Goal: Communication & Community: Answer question/provide support

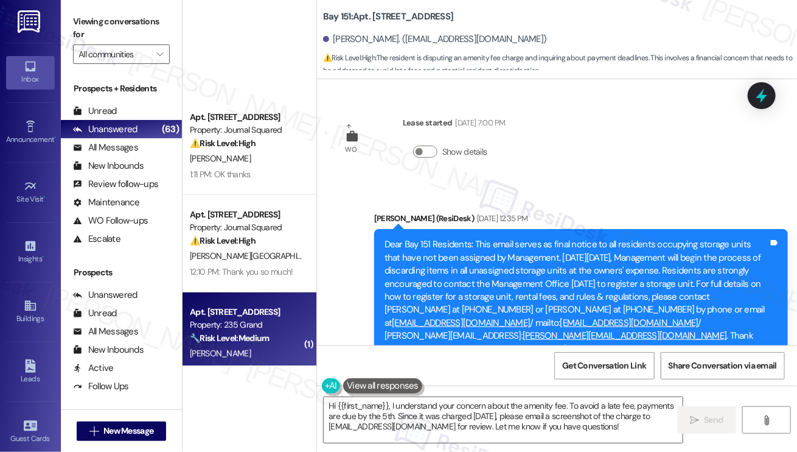
scroll to position [304, 0]
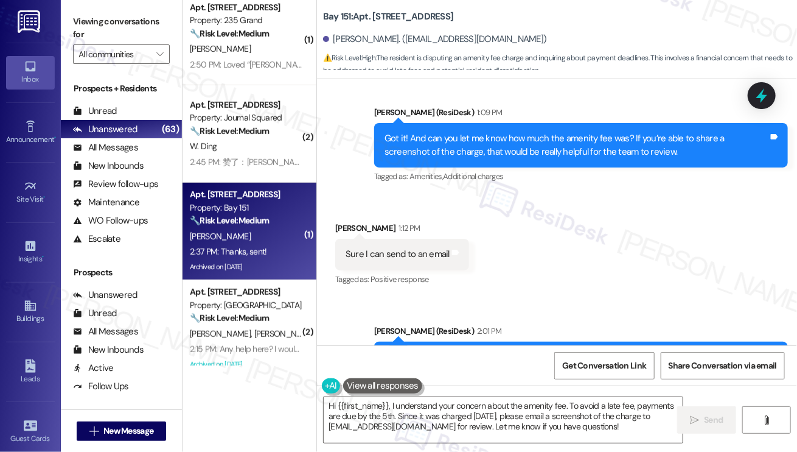
click at [475, 351] on div "Please email the screenshot to [EMAIL_ADDRESS][DOMAIN_NAME] so the team can rev…" at bounding box center [577, 364] width 384 height 26
click at [607, 351] on div "Please email the screenshot to [EMAIL_ADDRESS][DOMAIN_NAME] so the team can rev…" at bounding box center [577, 364] width 384 height 26
click at [562, 351] on div "Please email the screenshot to [EMAIL_ADDRESS][DOMAIN_NAME] so the team can rev…" at bounding box center [577, 364] width 384 height 26
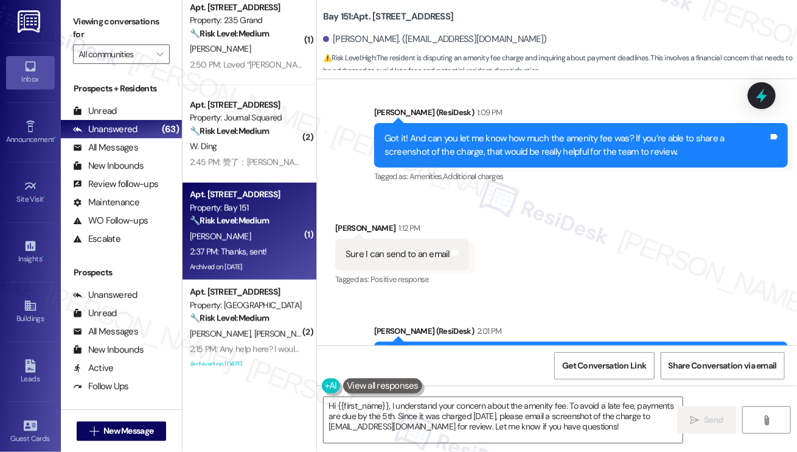
click at [560, 351] on div "Please email the screenshot to [EMAIL_ADDRESS][DOMAIN_NAME] so the team can rev…" at bounding box center [577, 364] width 384 height 26
click at [412, 410] on textarea "Hi {{first_name}}, I understand your concern about the amenity fee. To avoid a …" at bounding box center [503, 420] width 359 height 46
click at [414, 410] on textarea "Hi {{first_name}}, I understand your concern about the amenity fee. To avoid a …" at bounding box center [503, 420] width 359 height 46
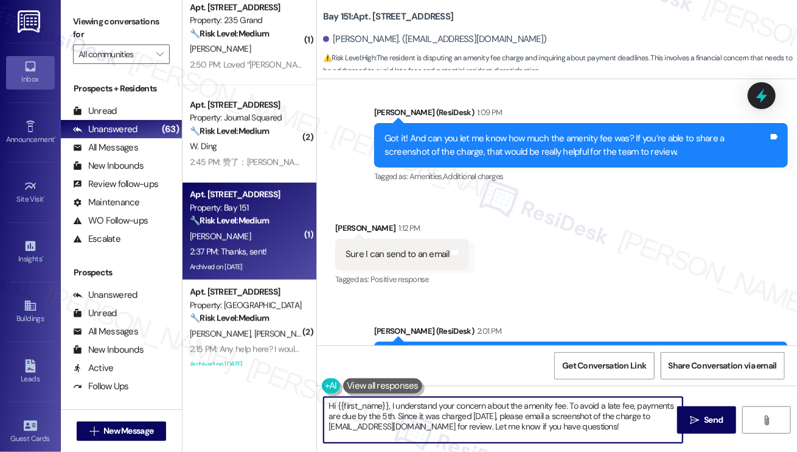
click at [414, 410] on textarea "Hi {{first_name}}, I understand your concern about the amenity fee. To avoid a …" at bounding box center [503, 420] width 359 height 46
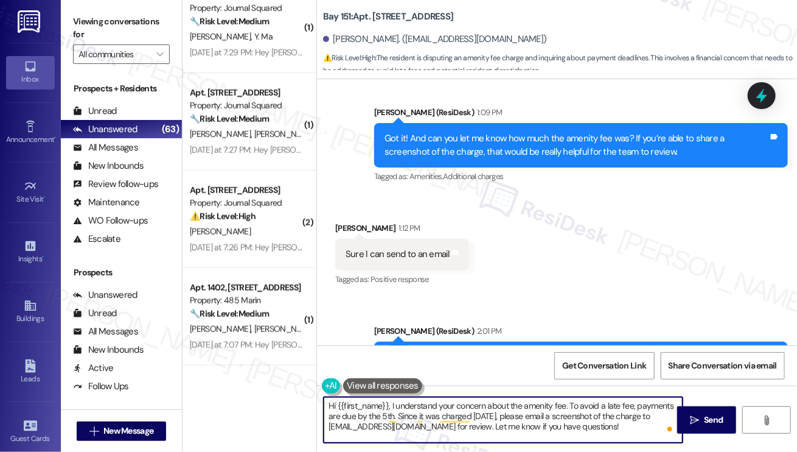
scroll to position [4504, 0]
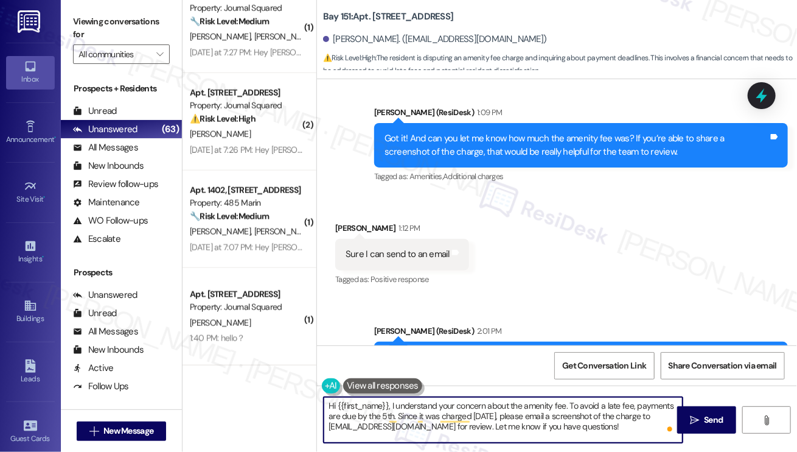
click at [488, 427] on textarea "Hi {{first_name}}, I understand your concern about the amenity fee. To avoid a …" at bounding box center [503, 420] width 359 height 46
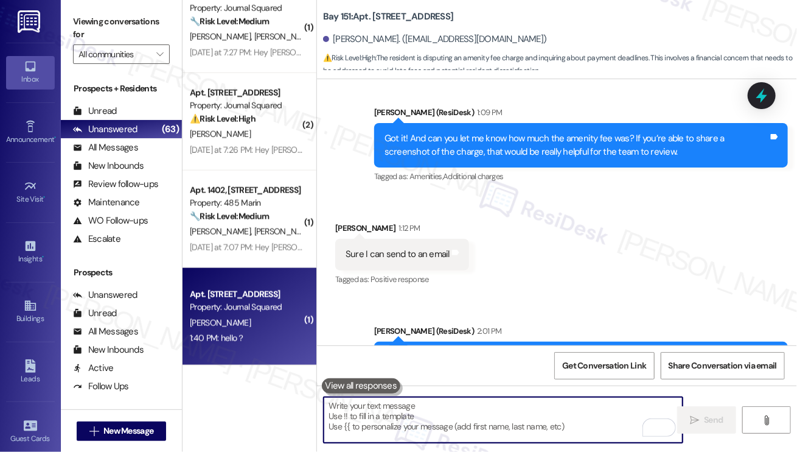
click at [258, 326] on div "[PERSON_NAME]" at bounding box center [246, 322] width 115 height 15
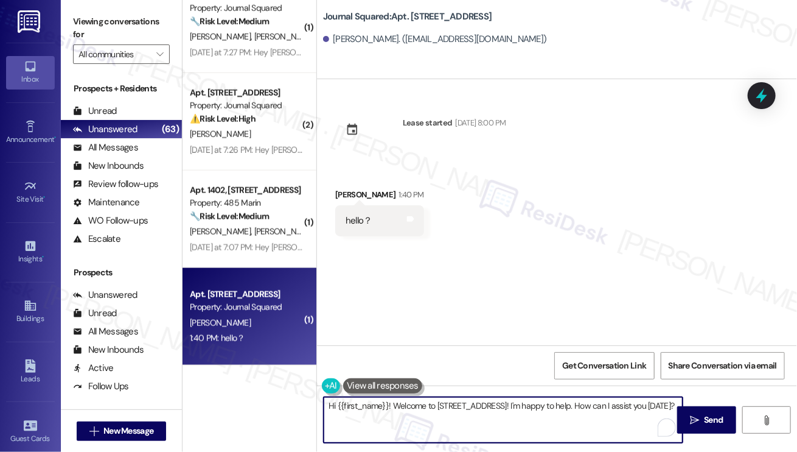
click at [577, 424] on textarea "Hi {{first_name}}! Welcome to [STREET_ADDRESS]! I'm happy to help. How can I as…" at bounding box center [503, 420] width 359 height 46
drag, startPoint x: 511, startPoint y: 404, endPoint x: 394, endPoint y: 405, distance: 117.5
click at [394, 405] on textarea "Hi {{first_name}}! Welcome to [STREET_ADDRESS]! I'm happy to help. How can I as…" at bounding box center [503, 420] width 359 height 46
drag, startPoint x: 545, startPoint y: 405, endPoint x: 480, endPoint y: 405, distance: 64.5
click at [480, 405] on textarea "Hi {{first_name}}! It's nice to chat with you. I'm happy to help. How can I ass…" at bounding box center [503, 420] width 359 height 46
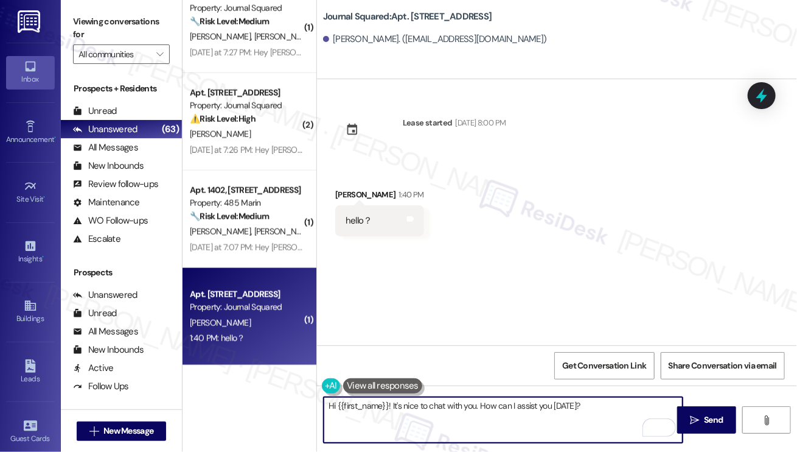
click at [596, 412] on textarea "Hi {{first_name}}! It's nice to chat with you. How can I assist you [DATE]?" at bounding box center [503, 420] width 359 height 46
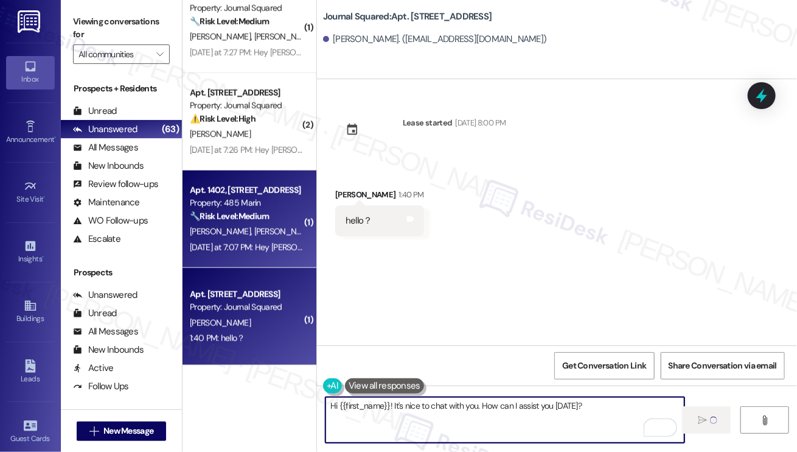
type textarea "Hi {{first_name}}! It's nice to chat with you. How can I assist you [DATE]?"
click at [251, 222] on div "🔧 Risk Level: Medium The resident confirmed that they made the rent payment and…" at bounding box center [246, 216] width 113 height 13
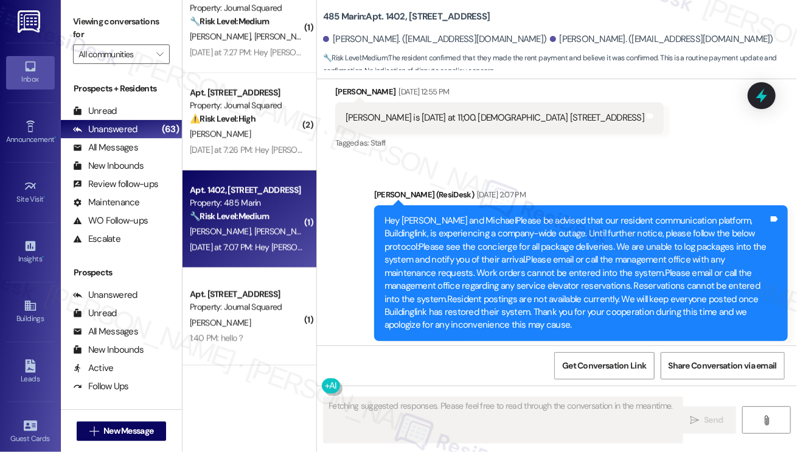
scroll to position [12118, 0]
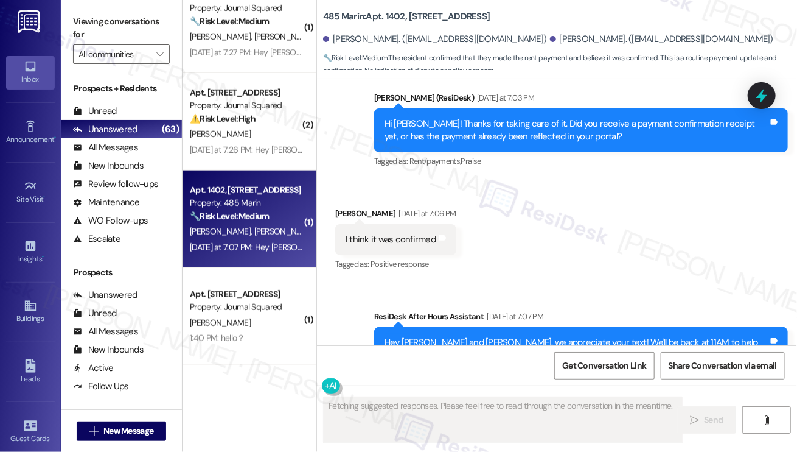
click at [404, 233] on div "I think it was confirmed" at bounding box center [391, 239] width 90 height 13
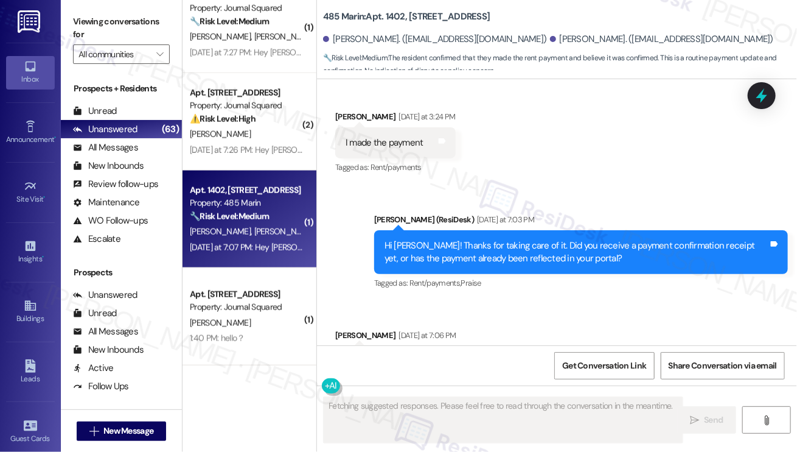
click at [502, 239] on div "Hi [PERSON_NAME]! Thanks for taking care of it. Did you receive a payment confi…" at bounding box center [577, 252] width 384 height 26
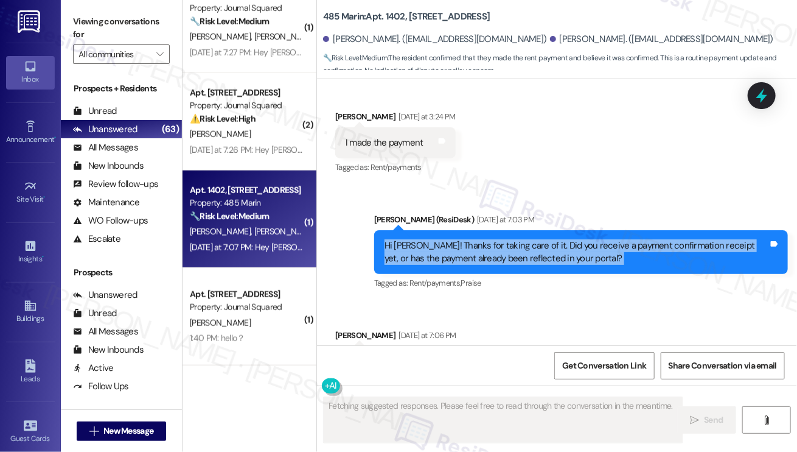
click at [502, 239] on div "Hi [PERSON_NAME]! Thanks for taking care of it. Did you receive a payment confi…" at bounding box center [577, 252] width 384 height 26
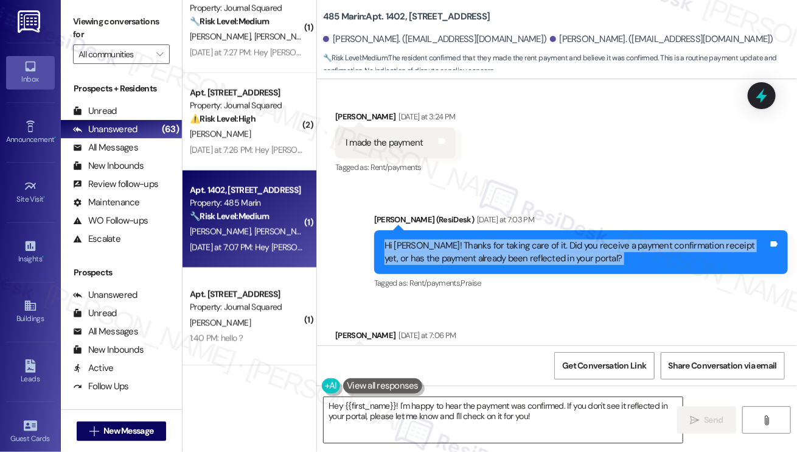
click at [486, 407] on textarea "Hey {{first_name}}! I'm happy to hear the payment was confirmed. If you don't s…" at bounding box center [503, 420] width 359 height 46
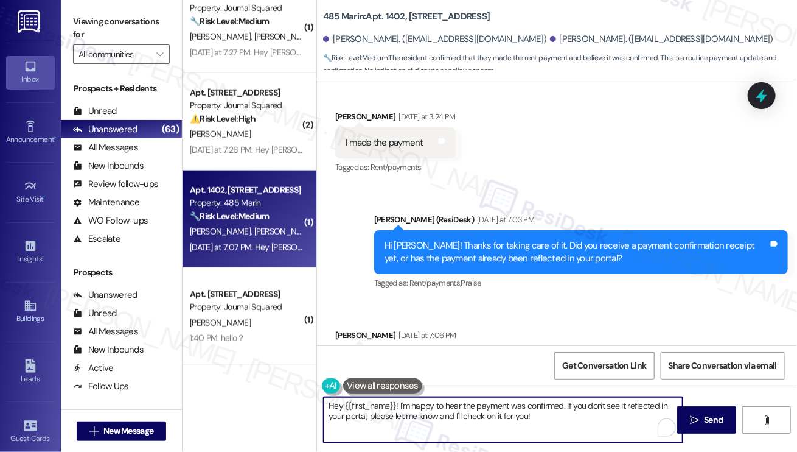
click at [486, 407] on textarea "Hey {{first_name}}! I'm happy to hear the payment was confirmed. If you don't s…" at bounding box center [503, 420] width 359 height 46
click at [492, 407] on textarea "Hey {{first_name}}! I'm happy to hear the payment was confirmed. If you don't s…" at bounding box center [503, 420] width 359 height 46
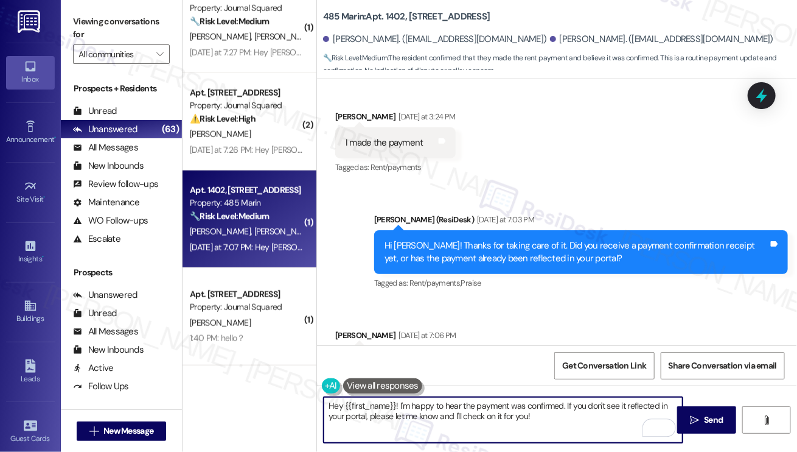
click at [497, 407] on textarea "Hey {{first_name}}! I'm happy to hear the payment was confirmed. If you don't s…" at bounding box center [503, 420] width 359 height 46
click at [551, 405] on textarea "Hey {{first_name}}! I'm happy to hear the payment was confirmed. If you don't s…" at bounding box center [503, 420] width 359 height 46
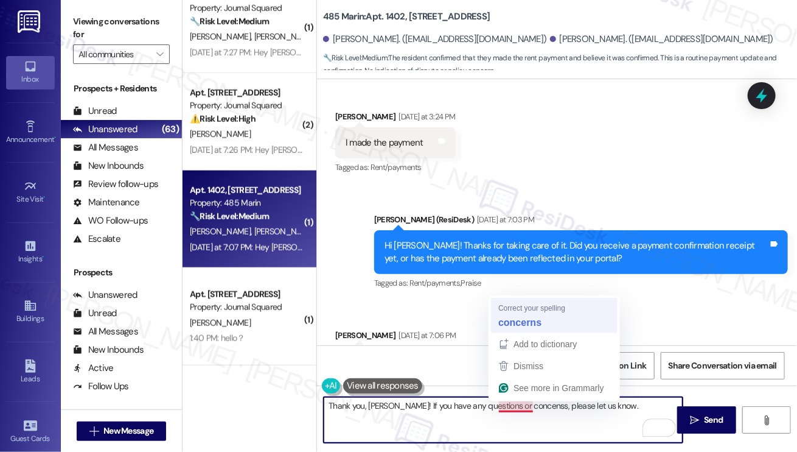
type textarea "Thank you, [PERSON_NAME]! If you have any questions or concerns, please let us …"
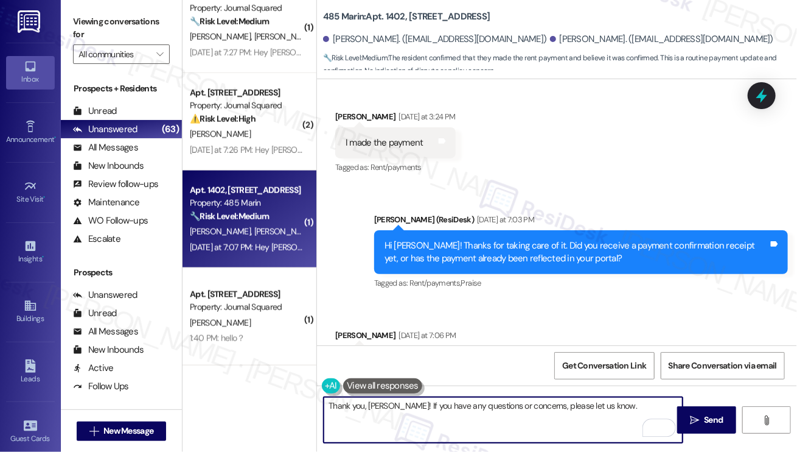
click at [621, 408] on textarea "Thank you, [PERSON_NAME]! If you have any questions or concerns, please let us …" at bounding box center [503, 420] width 359 height 46
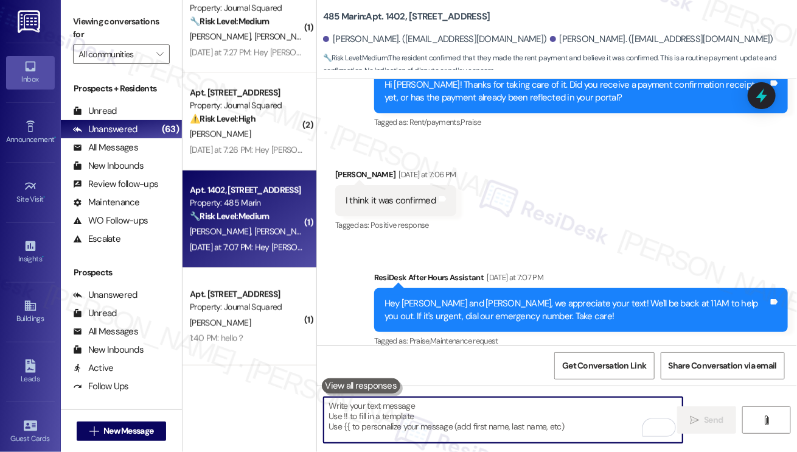
scroll to position [12203, 0]
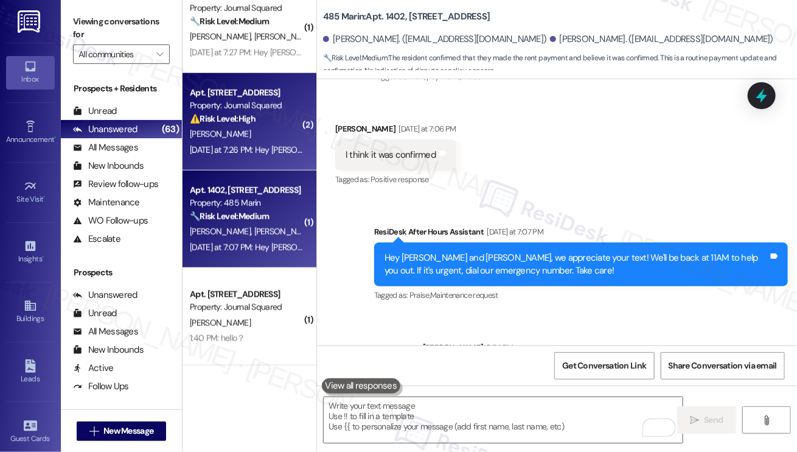
click at [257, 150] on div "[DATE] at 7:26 PM: Hey [PERSON_NAME], we appreciate your text! We'll be back at…" at bounding box center [463, 149] width 547 height 11
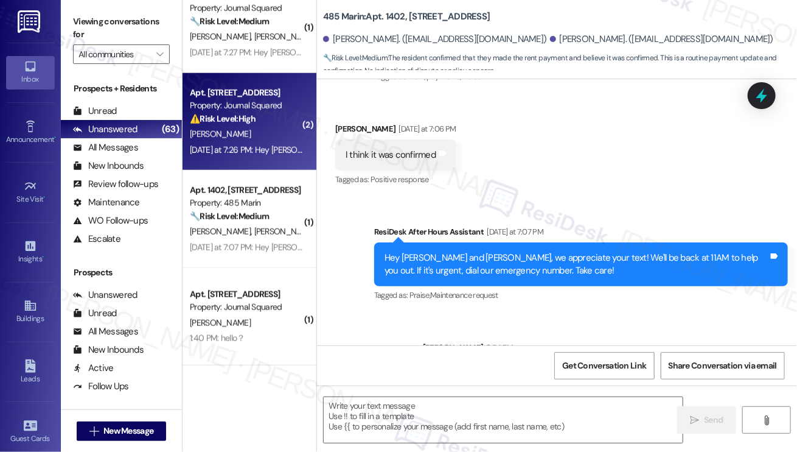
type textarea "Fetching suggested responses. Please feel free to read through the conversation…"
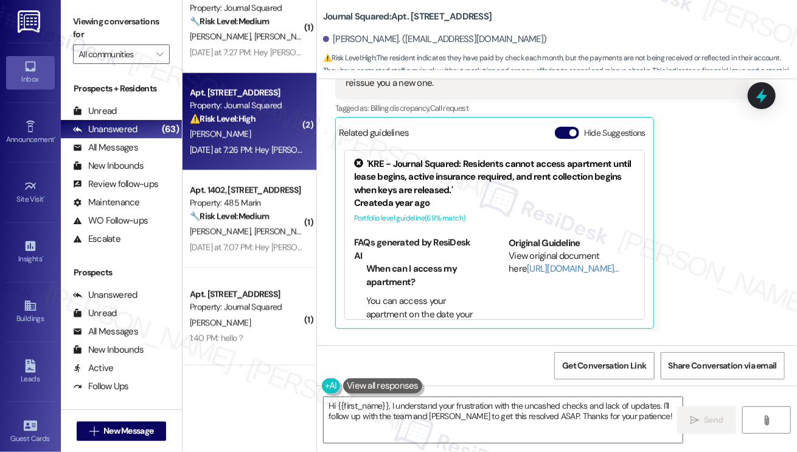
scroll to position [9732, 0]
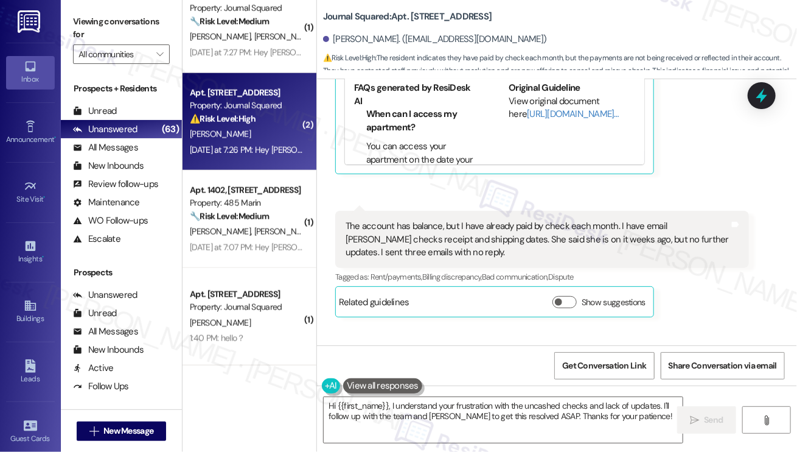
click at [455, 220] on div "The account has balance, but I have already paid by check each month. I have em…" at bounding box center [538, 239] width 384 height 39
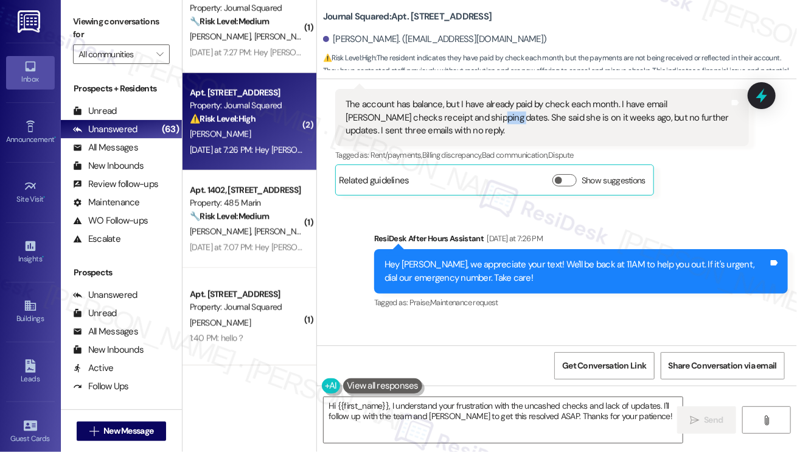
scroll to position [9915, 0]
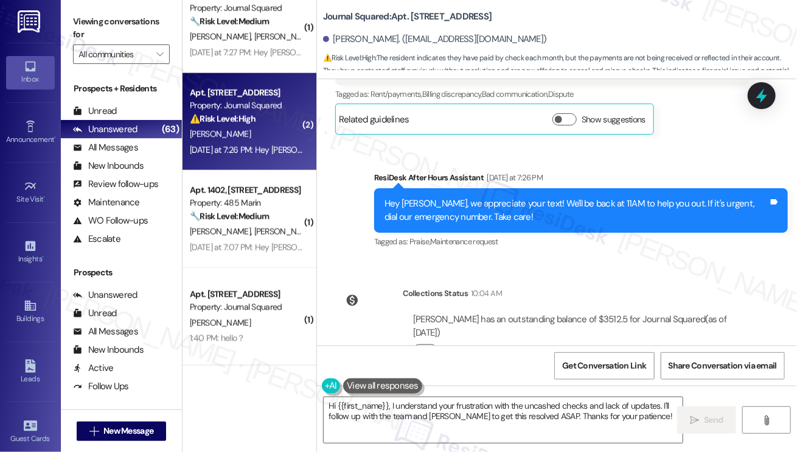
click at [430, 344] on button "Click to show details" at bounding box center [425, 350] width 24 height 12
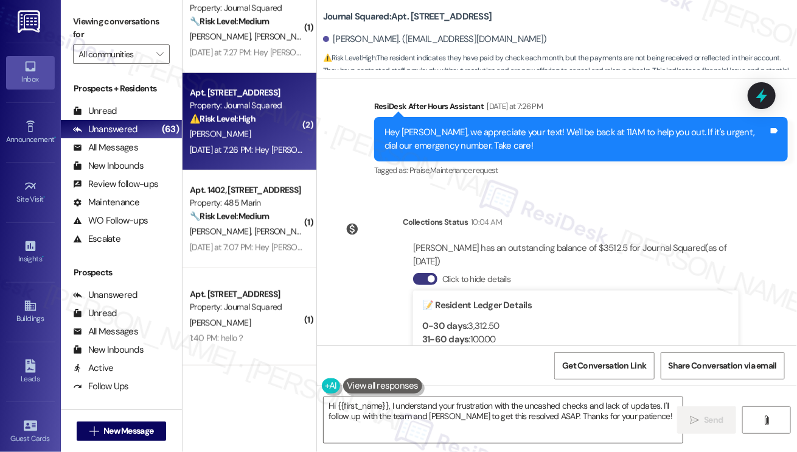
scroll to position [10097, 0]
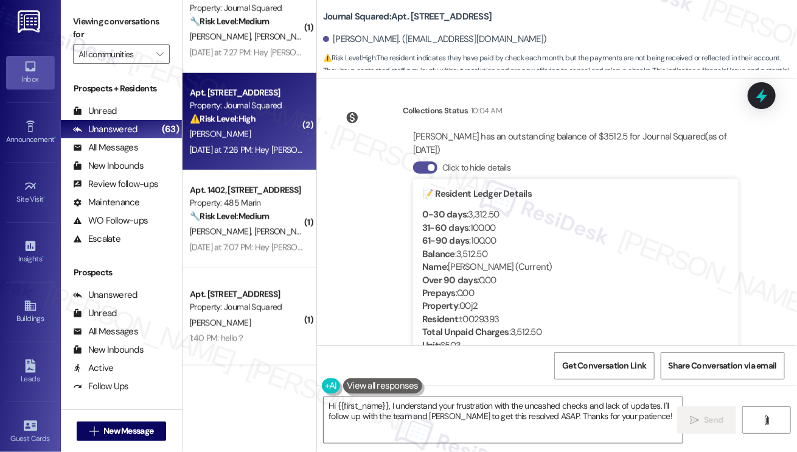
click at [432, 164] on span "button" at bounding box center [431, 167] width 7 height 7
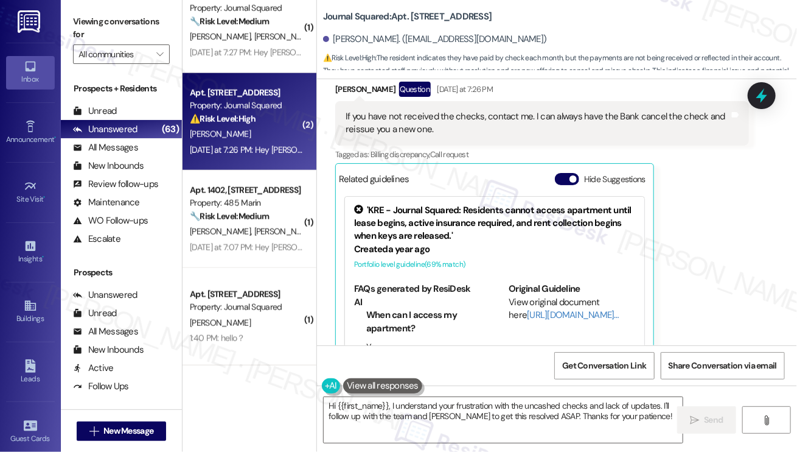
scroll to position [9428, 0]
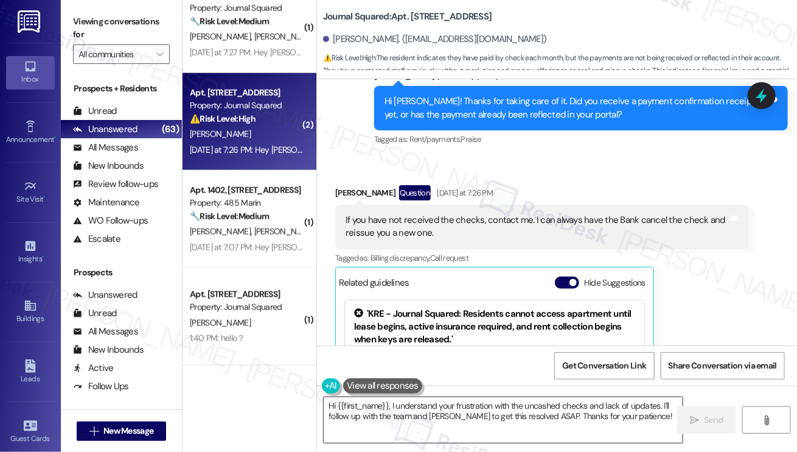
click at [454, 399] on textarea "Hi {{first_name}}, I understand your frustration with the uncashed checks and l…" at bounding box center [503, 420] width 359 height 46
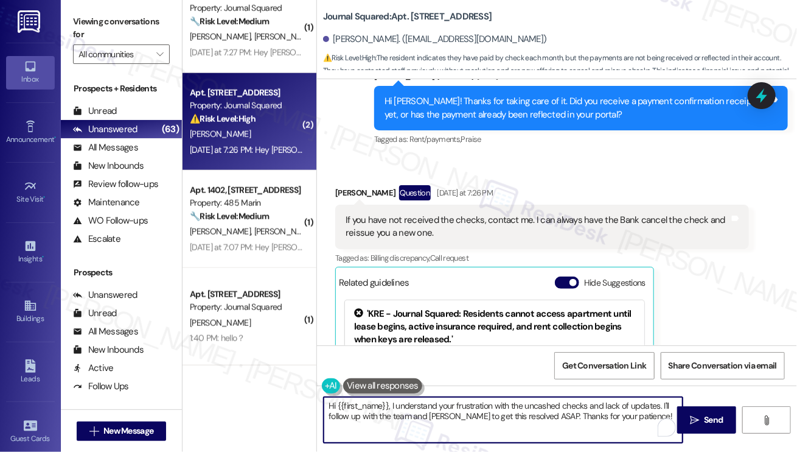
click at [454, 399] on textarea "Hi {{first_name}}, I understand your frustration with the uncashed checks and l…" at bounding box center [503, 420] width 359 height 46
click at [484, 405] on textarea "Hi {{first_name}}, I understand your frustration with the uncashed checks and l…" at bounding box center [503, 420] width 359 height 46
click at [484, 404] on textarea "Hi {{first_name}}, I understand your frustration with the uncashed checks and l…" at bounding box center [503, 420] width 359 height 46
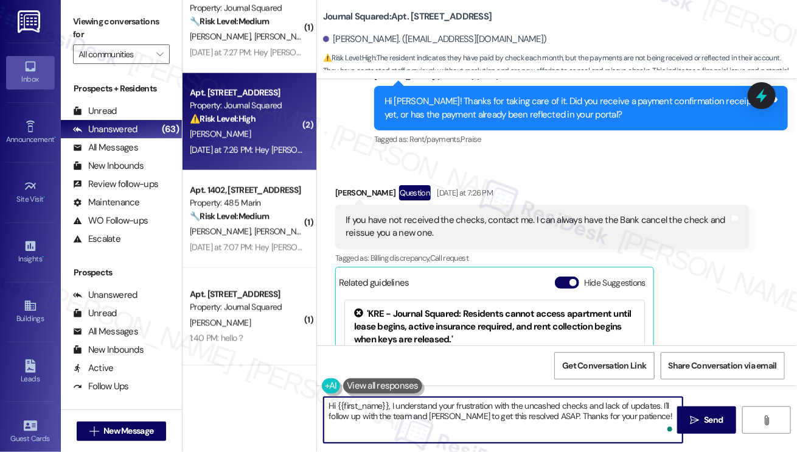
click at [484, 404] on textarea "Hi {{first_name}}, I understand your frustration with the uncashed checks and l…" at bounding box center [503, 420] width 359 height 46
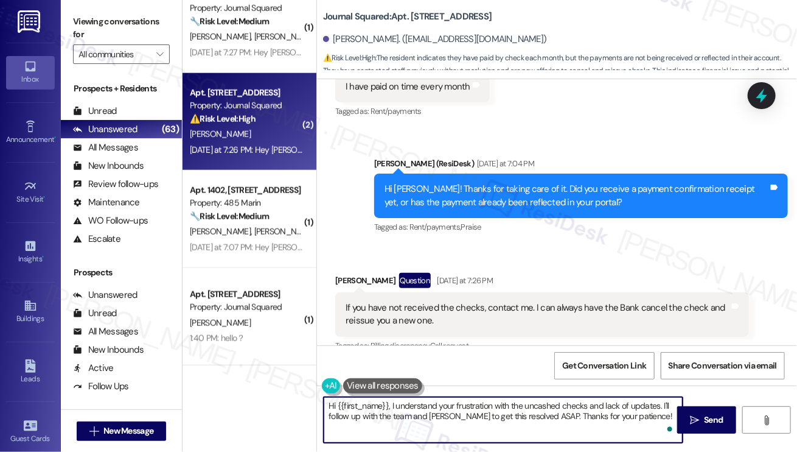
scroll to position [9245, 0]
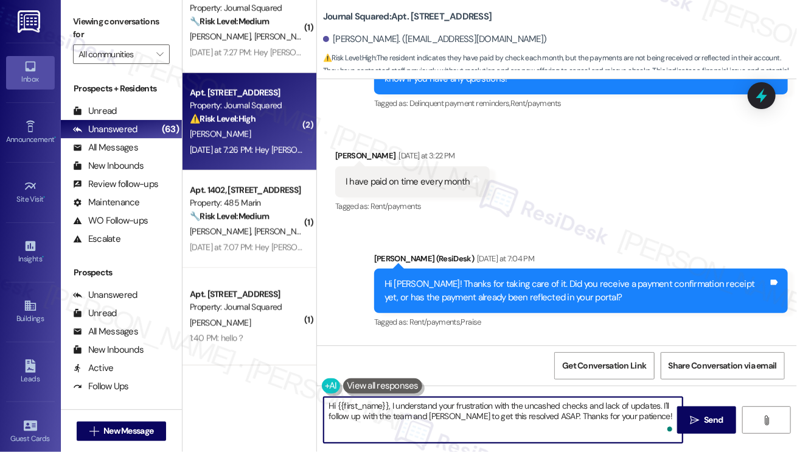
click at [480, 278] on div "Hi [PERSON_NAME]! Thanks for taking care of it. Did you receive a payment confi…" at bounding box center [577, 291] width 384 height 26
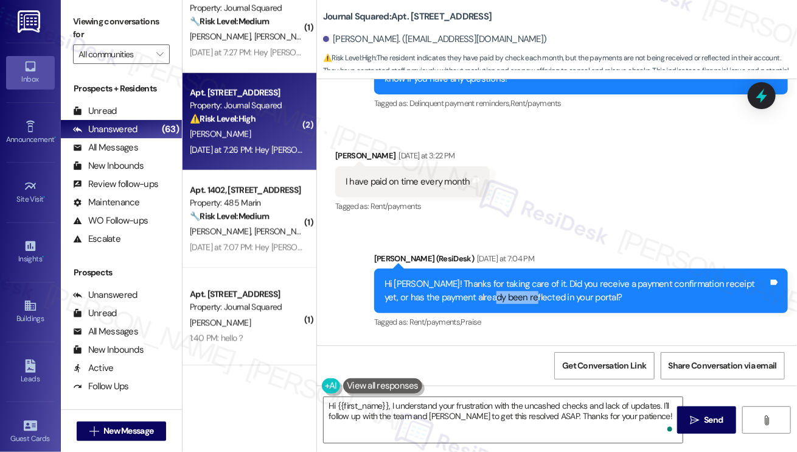
click at [480, 278] on div "Hi [PERSON_NAME]! Thanks for taking care of it. Did you receive a payment confi…" at bounding box center [577, 291] width 384 height 26
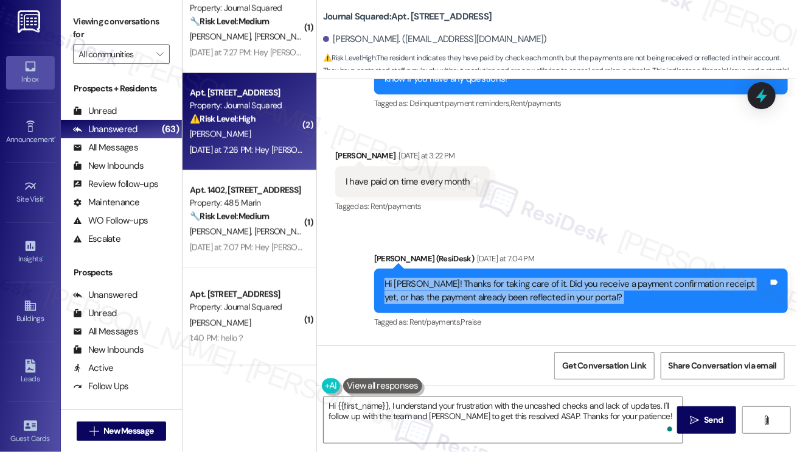
click at [480, 278] on div "Hi [PERSON_NAME]! Thanks for taking care of it. Did you receive a payment confi…" at bounding box center [577, 291] width 384 height 26
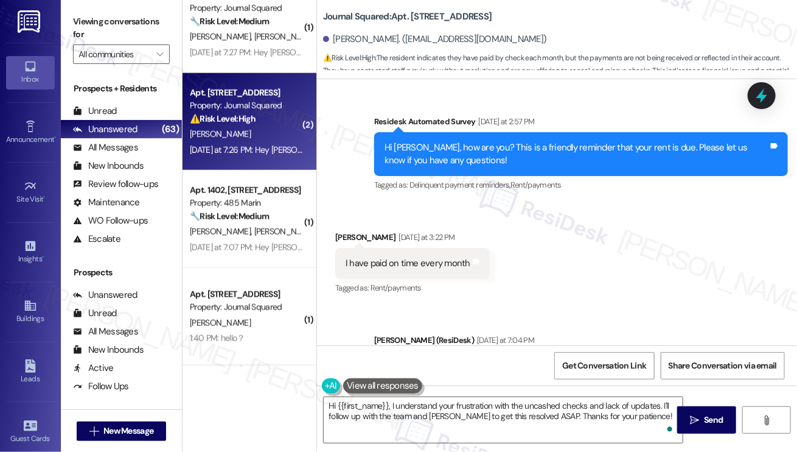
scroll to position [9184, 0]
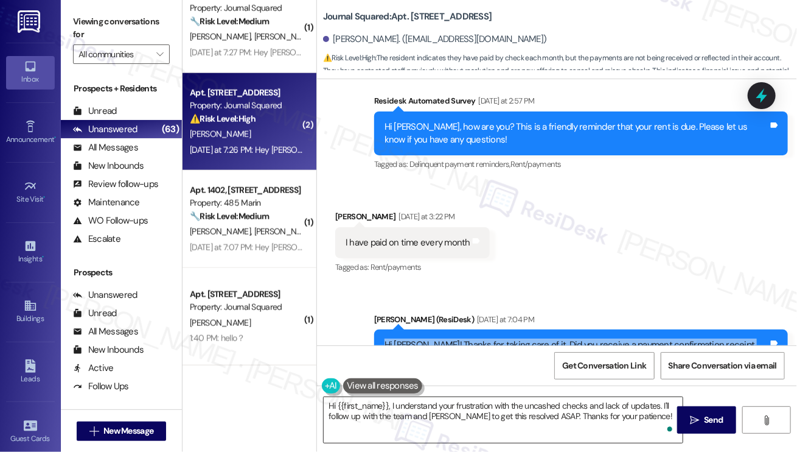
click at [480, 409] on textarea "Hi {{first_name}}, I understand your frustration with the uncashed checks and l…" at bounding box center [503, 420] width 359 height 46
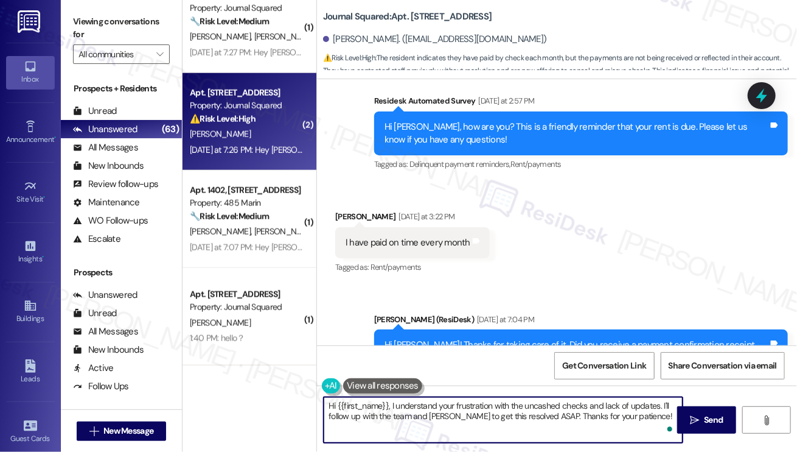
click at [480, 409] on textarea "Hi {{first_name}}, I understand your frustration with the uncashed checks and l…" at bounding box center [503, 420] width 359 height 46
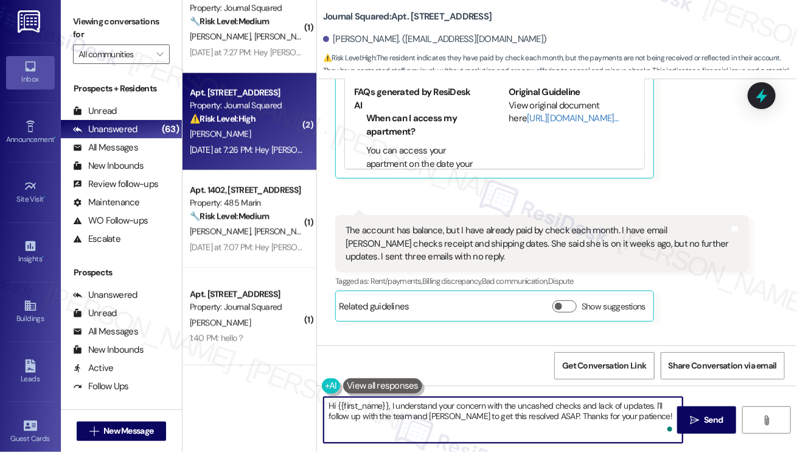
scroll to position [9610, 0]
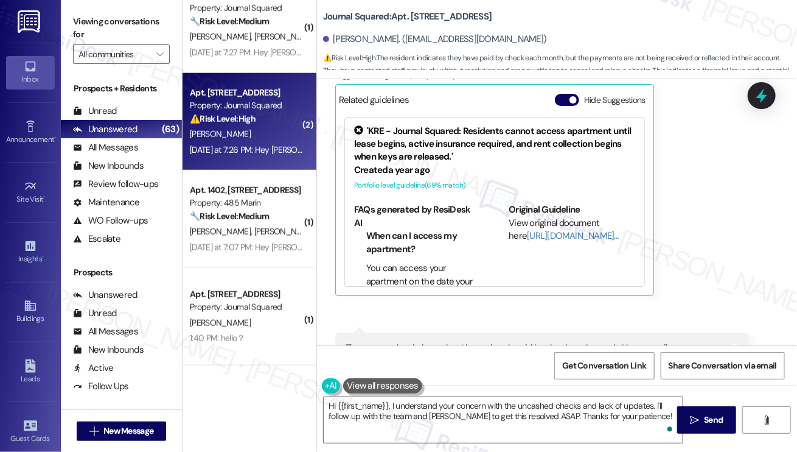
click at [429, 341] on div "The account has balance, but I have already paid by check each month. I have em…" at bounding box center [538, 360] width 384 height 39
click at [428, 341] on div "The account has balance, but I have already paid by check each month. I have em…" at bounding box center [538, 360] width 384 height 39
copy div "The account has balance, but I have already paid by check each month. I have em…"
click at [100, 13] on label "Viewing conversations for" at bounding box center [121, 28] width 97 height 32
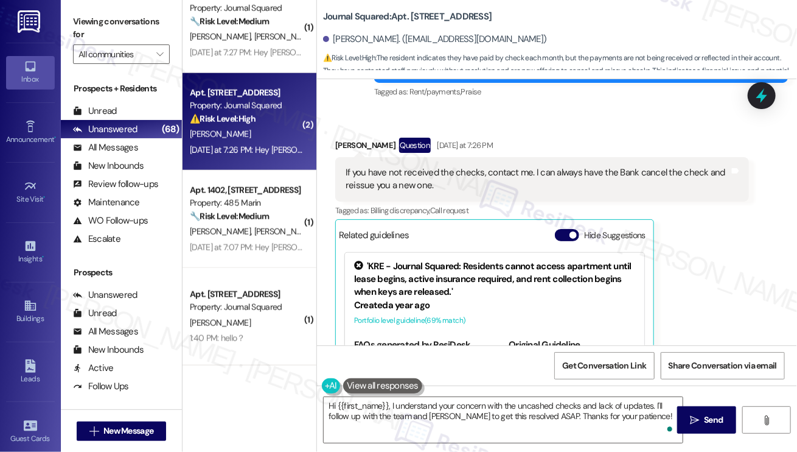
scroll to position [9367, 0]
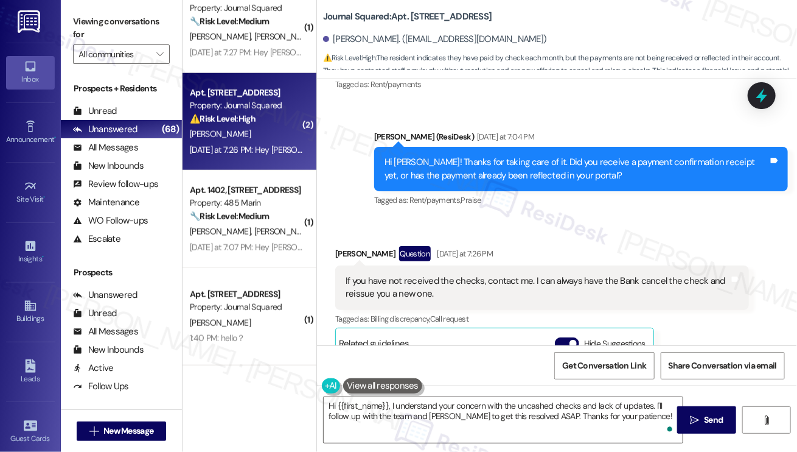
click at [394, 274] on div "If you have not received the checks, contact me. I can always have the Bank can…" at bounding box center [538, 287] width 384 height 26
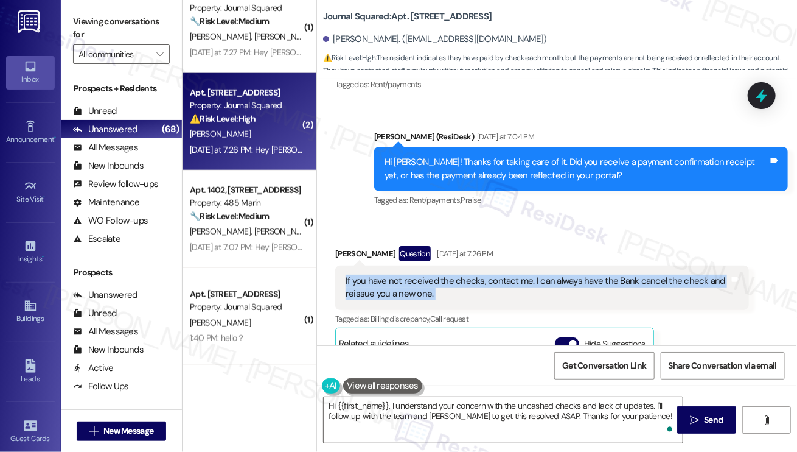
click at [394, 274] on div "If you have not received the checks, contact me. I can always have the Bank can…" at bounding box center [538, 287] width 384 height 26
copy div "If you have not received the checks, contact me. I can always have the Bank can…"
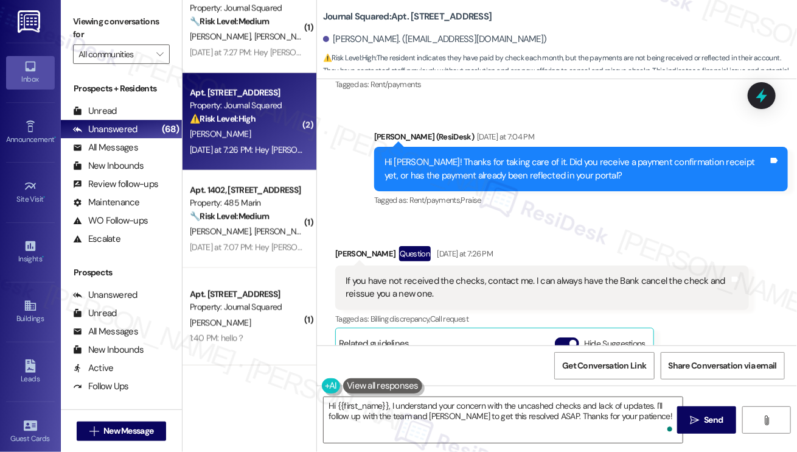
drag, startPoint x: 104, startPoint y: 27, endPoint x: 110, endPoint y: 34, distance: 9.1
click at [104, 27] on label "Viewing conversations for" at bounding box center [121, 28] width 97 height 32
click at [413, 399] on textarea "Hi {{first_name}}, I understand your concern with the uncashed checks and lack …" at bounding box center [503, 420] width 359 height 46
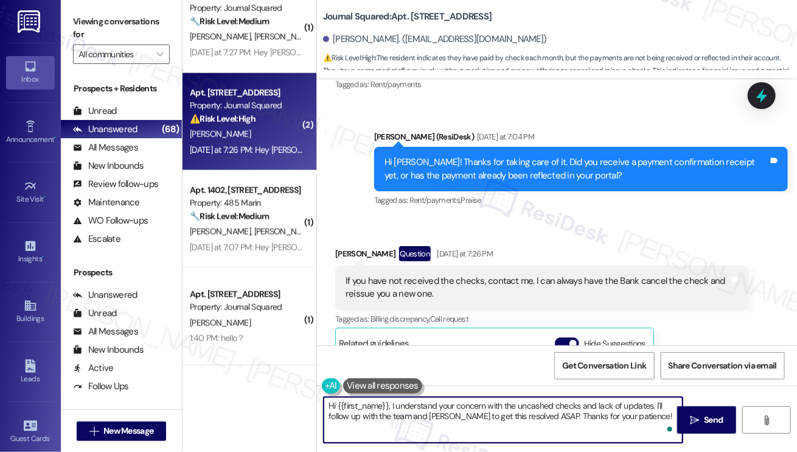
click at [413, 399] on textarea "Hi {{first_name}}, I understand your concern with the uncashed checks and lack …" at bounding box center [503, 420] width 359 height 46
click at [413, 402] on textarea "Hi {{first_name}}, I understand your concern with the uncashed checks and lack …" at bounding box center [503, 420] width 359 height 46
click at [390, 405] on textarea "Hi {{first_name}}, I understand your concern with the uncashed checks and lack …" at bounding box center [503, 420] width 359 height 46
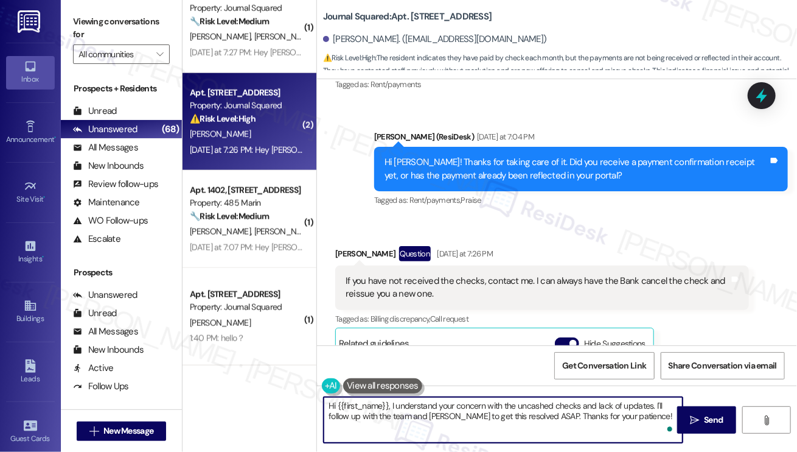
click at [390, 405] on textarea "Hi {{first_name}}, I understand your concern with the uncashed checks and lack …" at bounding box center [503, 420] width 359 height 46
paste textarea "Thank you for your message and for clarifying the situation with your checks. I…"
click at [334, 237] on div "Received via SMS [PERSON_NAME] Question [DATE] at 7:26 PM If you have not recei…" at bounding box center [542, 393] width 432 height 312
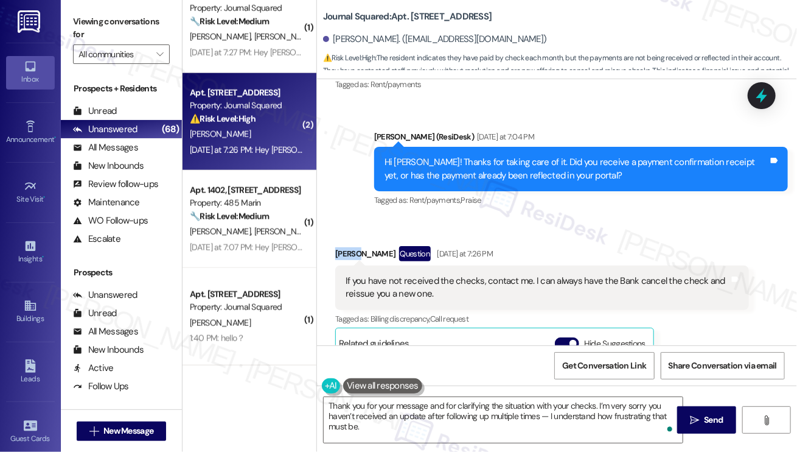
click at [334, 237] on div "Received via SMS [PERSON_NAME] Question [DATE] at 7:26 PM If you have not recei…" at bounding box center [542, 393] width 432 height 312
copy div "[PERSON_NAME]"
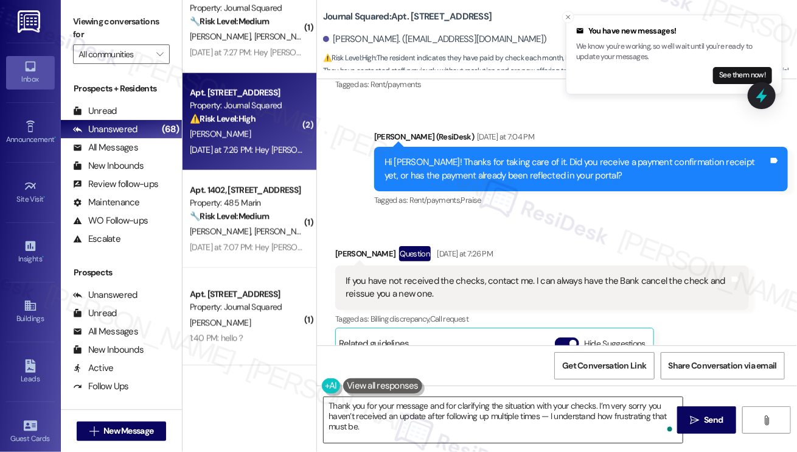
click at [427, 404] on textarea "Thank you for your message and for clarifying the situation with your checks. I…" at bounding box center [503, 420] width 359 height 46
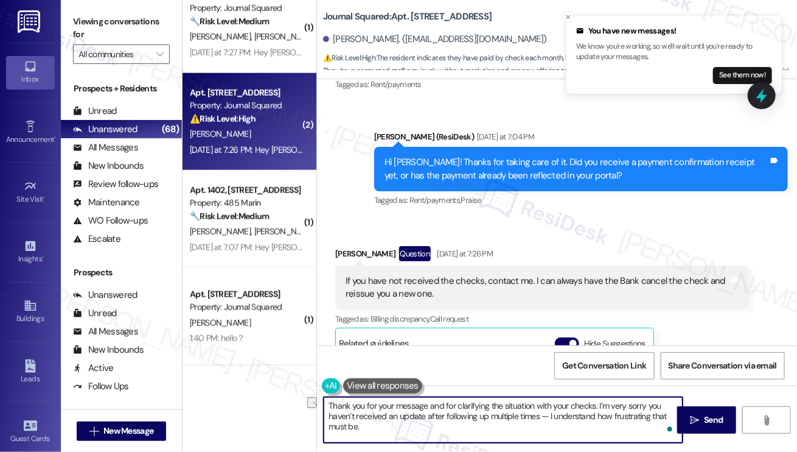
drag, startPoint x: 442, startPoint y: 404, endPoint x: 365, endPoint y: 402, distance: 77.3
click at [365, 402] on textarea "Thank you for your message and for clarifying the situation with your checks. I…" at bounding box center [503, 420] width 359 height 46
drag, startPoint x: 516, startPoint y: 403, endPoint x: 556, endPoint y: 403, distance: 40.2
click at [516, 403] on textarea "Thank you for clarifying the situation with your checks. I’m very sorry you hav…" at bounding box center [503, 420] width 359 height 46
paste textarea "[PERSON_NAME]"
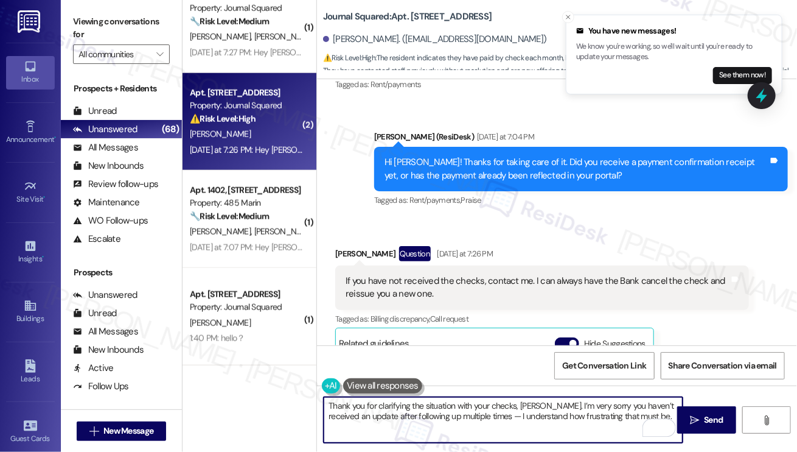
click at [556, 399] on textarea "Thank you for clarifying the situation with your checks, [PERSON_NAME]. I’m ver…" at bounding box center [503, 420] width 359 height 46
click at [557, 399] on textarea "Thank you for clarifying the situation with your checks, [PERSON_NAME]. I’m ver…" at bounding box center [503, 420] width 359 height 46
click at [560, 408] on textarea "Thank you for clarifying the situation with your checks, [PERSON_NAME]. I’m vry…" at bounding box center [503, 420] width 359 height 46
click at [558, 407] on textarea "Thank you for clarifying the situation with your checks, [PERSON_NAME]. I’m vry…" at bounding box center [503, 420] width 359 height 46
click at [554, 404] on textarea "Thank you for clarifying the situation with your checks, [PERSON_NAME]. I’m y s…" at bounding box center [503, 420] width 359 height 46
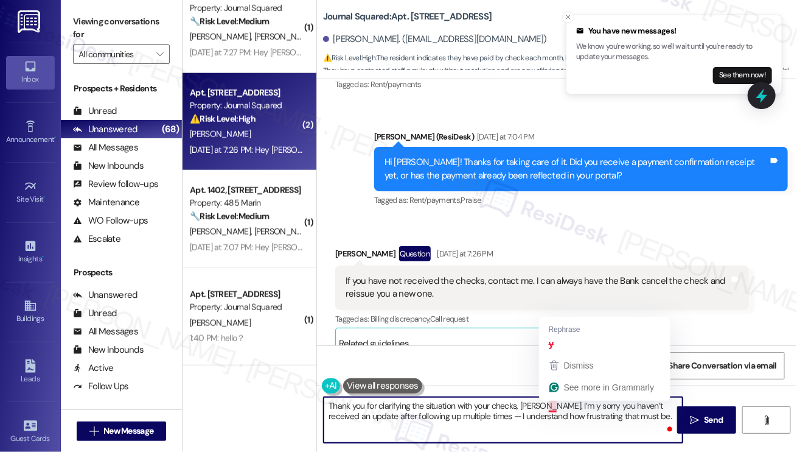
click at [554, 404] on textarea "Thank you for clarifying the situation with your checks, [PERSON_NAME]. I’m y s…" at bounding box center [503, 420] width 359 height 46
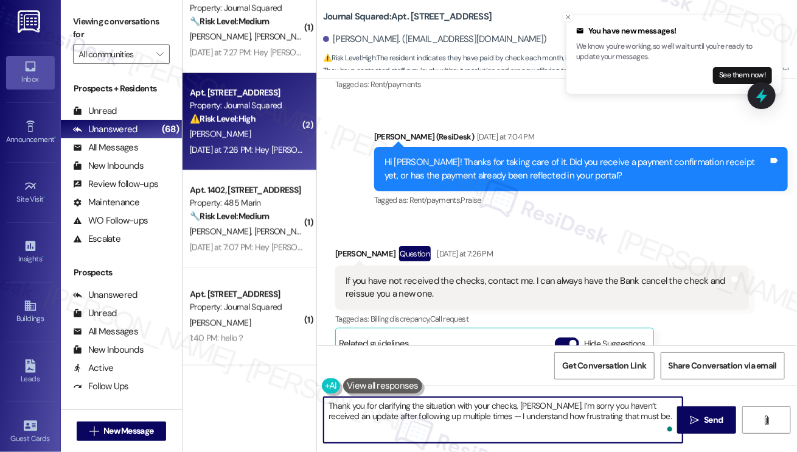
click at [640, 414] on textarea "Thank you for clarifying the situation with your checks, [PERSON_NAME]. I’m sor…" at bounding box center [503, 420] width 359 height 46
drag, startPoint x: 635, startPoint y: 415, endPoint x: 467, endPoint y: 412, distance: 168.0
click at [467, 412] on textarea "Thank you for clarifying the situation with your checks, [PERSON_NAME]. I’m sor…" at bounding box center [503, 420] width 359 height 46
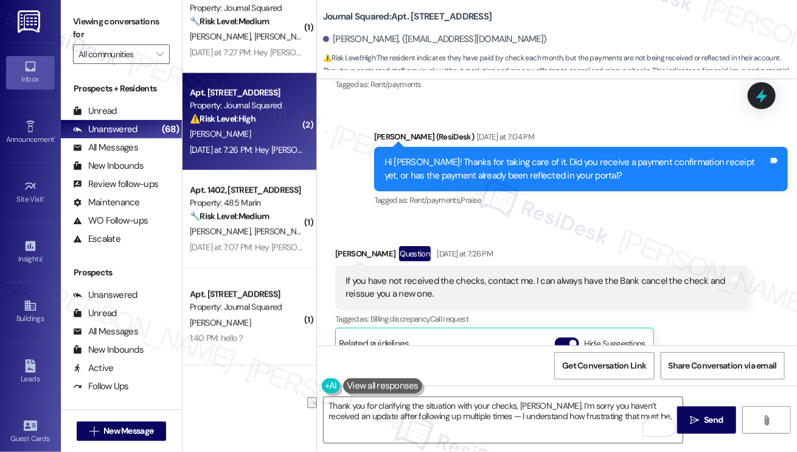
click at [102, 27] on label "Viewing conversations for" at bounding box center [121, 28] width 97 height 32
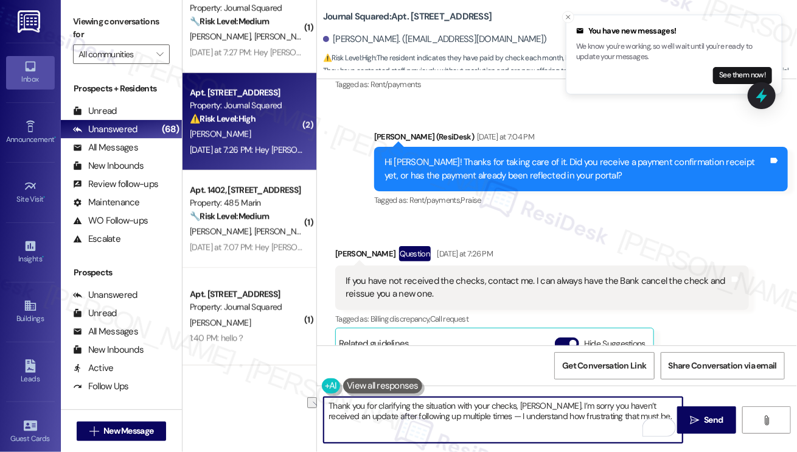
drag, startPoint x: 634, startPoint y: 418, endPoint x: 355, endPoint y: 419, distance: 278.2
click at [355, 419] on textarea "Thank you for clarifying the situation with your checks, [PERSON_NAME]. I’m sor…" at bounding box center [503, 420] width 359 height 46
paste textarea "I’ll check in with the site team regarding the status of the checks and [PERSON…"
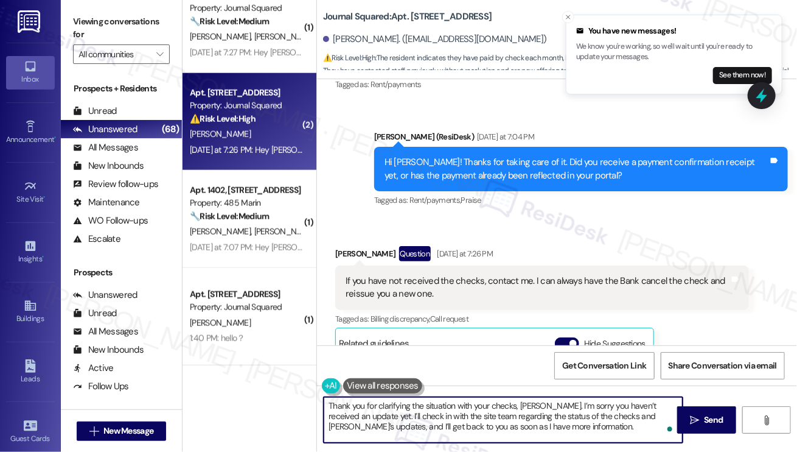
click at [439, 417] on textarea "Thank you for clarifying the situation with your checks, [PERSON_NAME]. I’m sor…" at bounding box center [503, 420] width 359 height 46
drag, startPoint x: 584, startPoint y: 417, endPoint x: 671, endPoint y: 416, distance: 87.0
click at [671, 416] on textarea "Thank you for clarifying the situation with your checks, [PERSON_NAME]. I’m sor…" at bounding box center [503, 420] width 359 height 46
click at [592, 428] on textarea "Thank you for clarifying the situation with your checks, [PERSON_NAME]. I’m sor…" at bounding box center [503, 420] width 359 height 46
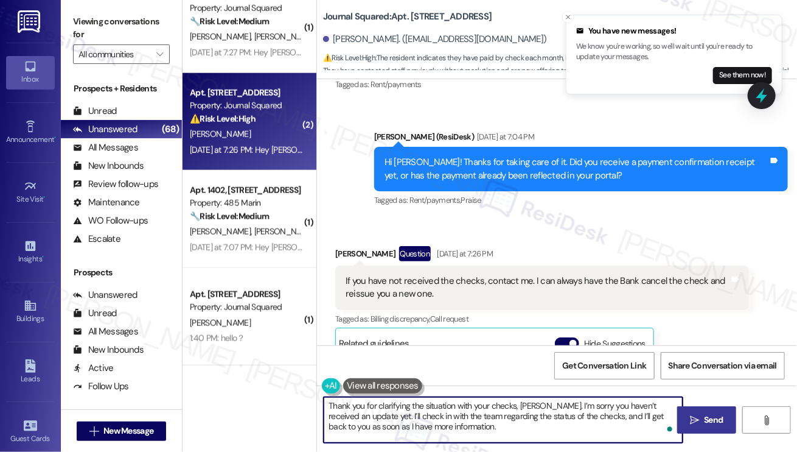
type textarea "Thank you for clarifying the situation with your checks, [PERSON_NAME]. I’m sor…"
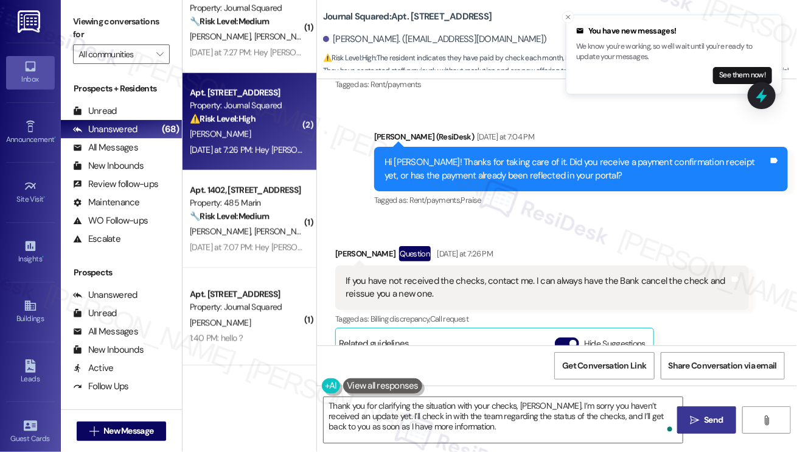
click at [721, 416] on span "Send" at bounding box center [713, 419] width 19 height 13
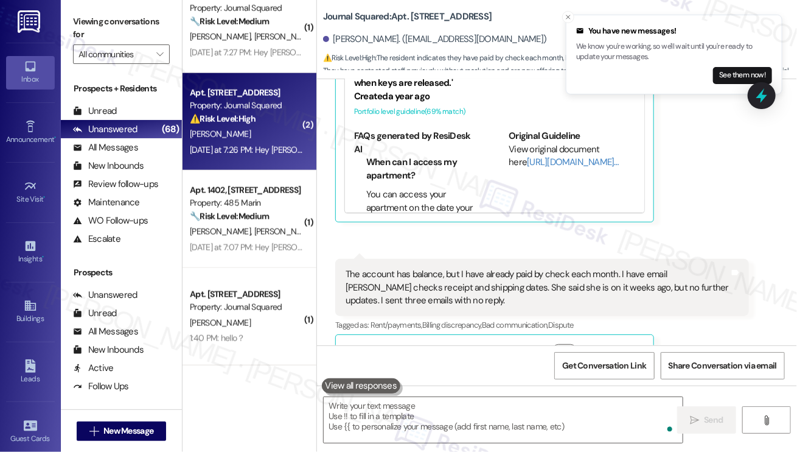
scroll to position [9674, 0]
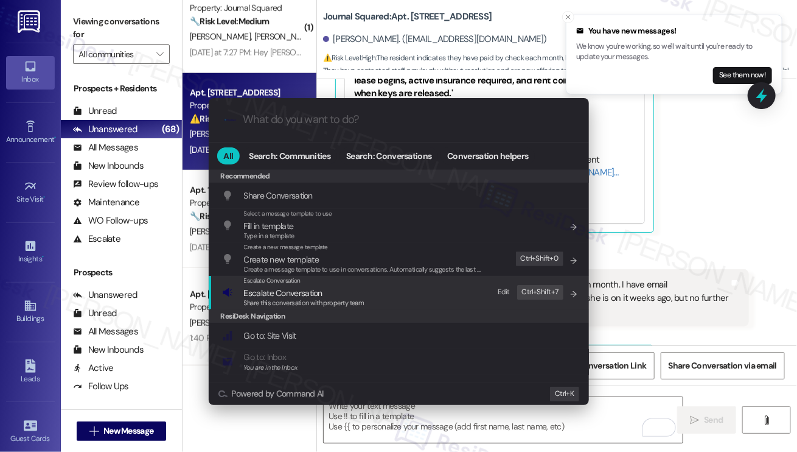
click at [352, 298] on span "Share this conversation with property team" at bounding box center [304, 302] width 121 height 9
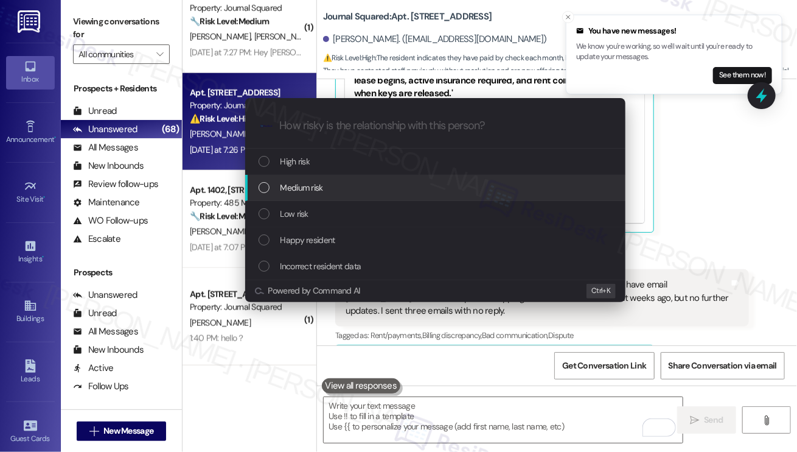
drag, startPoint x: 707, startPoint y: 169, endPoint x: 705, endPoint y: 176, distance: 6.8
click at [708, 169] on div "Escalate Conversation How risky is the relationship with this person? Topics (e…" at bounding box center [398, 226] width 797 height 452
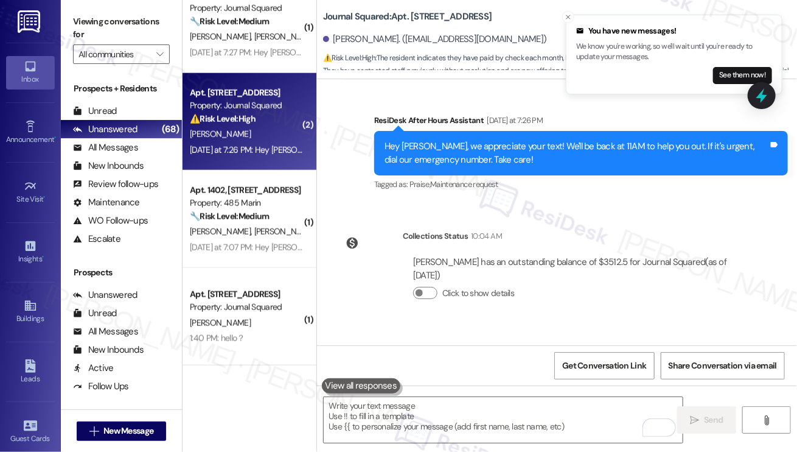
scroll to position [10026, 0]
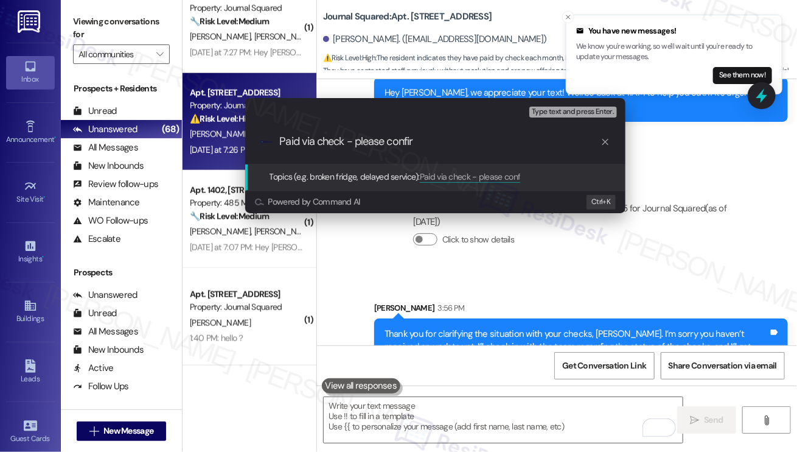
type input "Paid via check - please confirm"
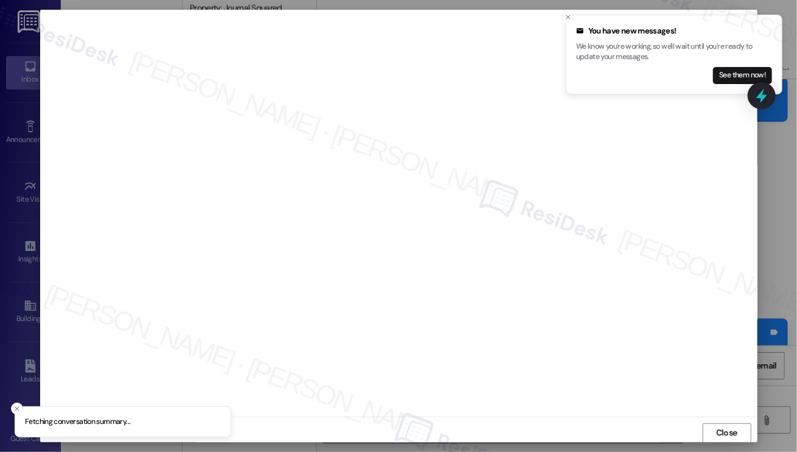
scroll to position [0, 0]
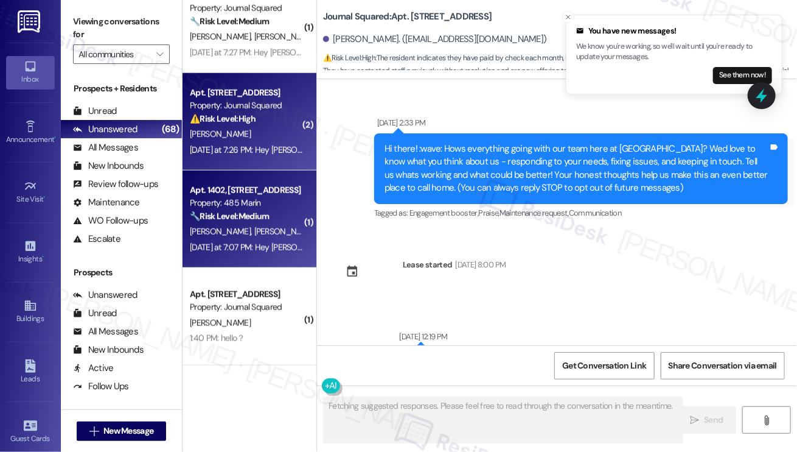
type textarea "Fetching suggested responses. Please feel free to read through the conversation…"
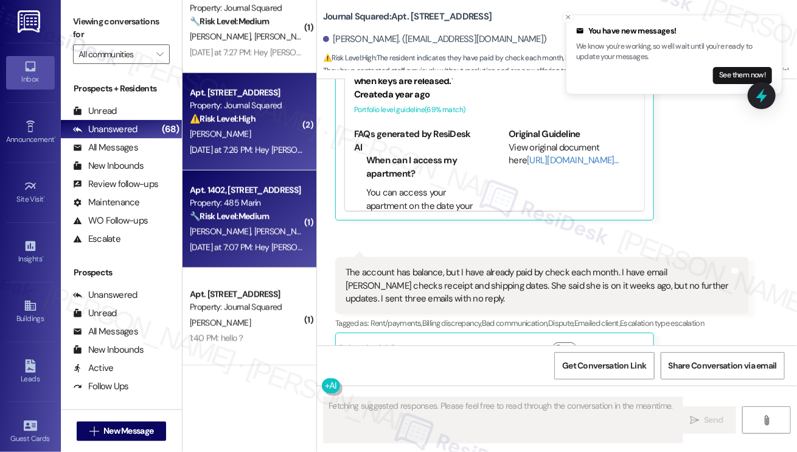
scroll to position [9674, 0]
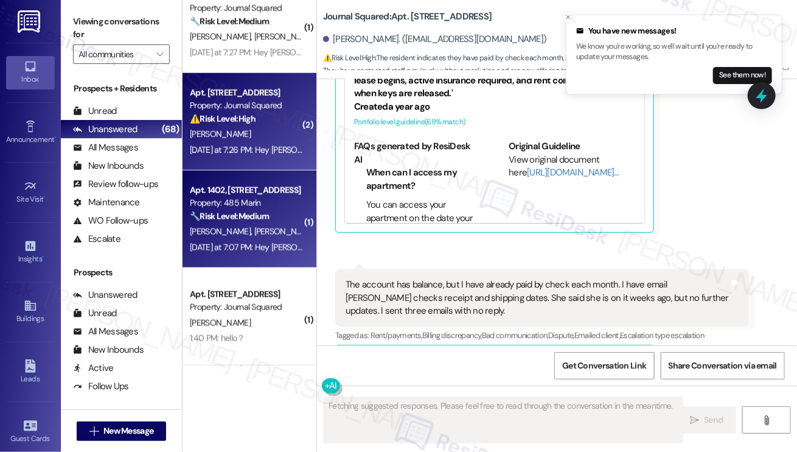
click at [233, 214] on strong "🔧 Risk Level: Medium" at bounding box center [229, 216] width 79 height 11
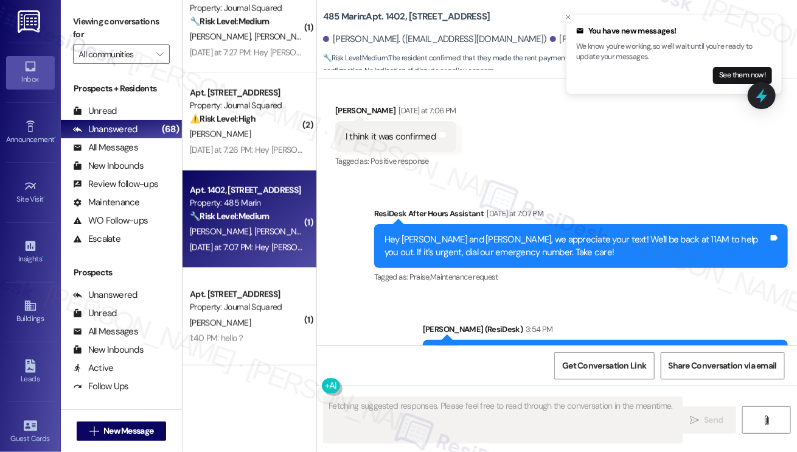
scroll to position [4443, 0]
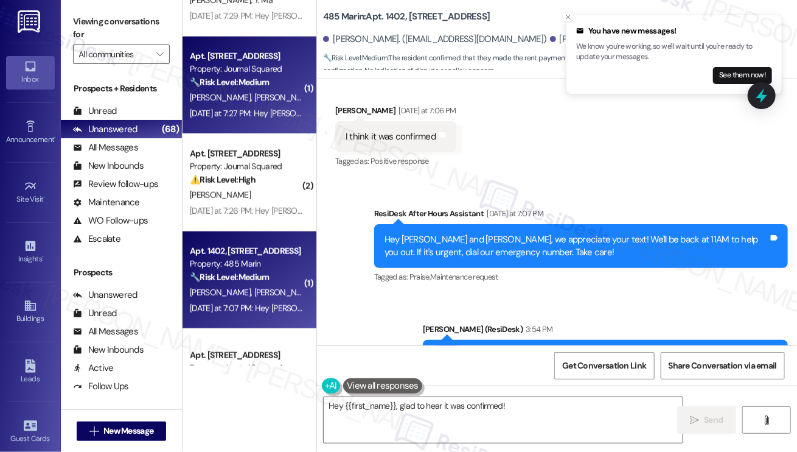
type textarea "Hey {{first_name}}, glad to hear it was confirmed! If"
click at [254, 102] on span "[PERSON_NAME]" at bounding box center [284, 97] width 61 height 11
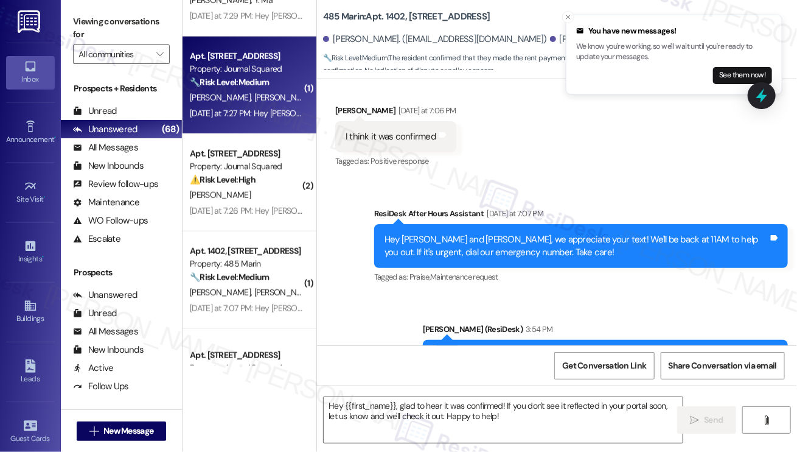
type textarea "Fetching suggested responses. Please feel free to read through the conversation…"
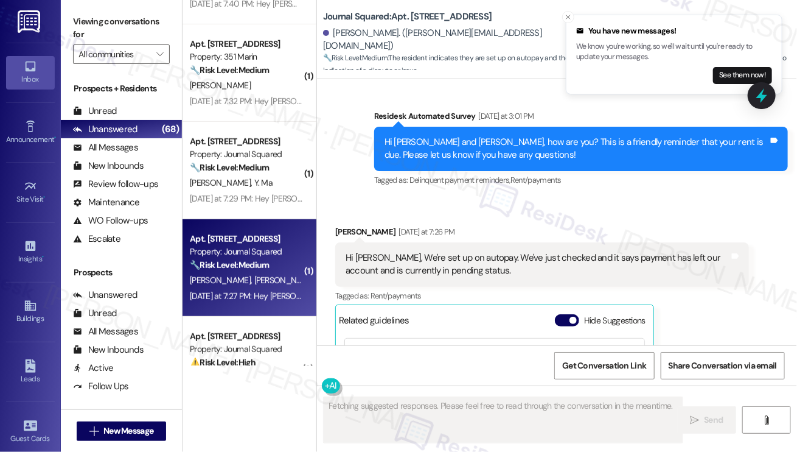
scroll to position [11488, 0]
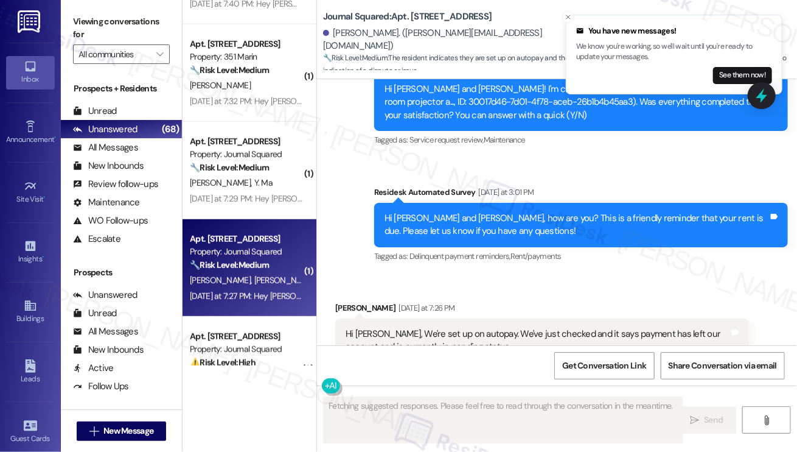
click at [421, 327] on div "Hi [PERSON_NAME], We're set up on autopay. We've just checked and it says payme…" at bounding box center [538, 340] width 384 height 26
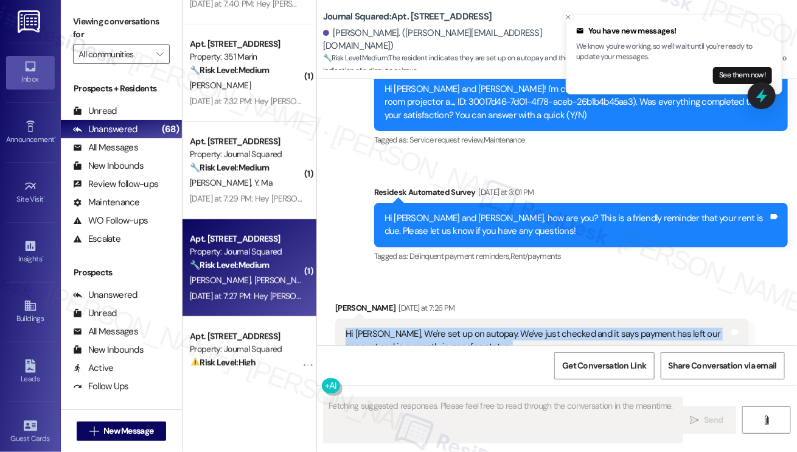
click at [421, 327] on div "Hi [PERSON_NAME], We're set up on autopay. We've just checked and it says payme…" at bounding box center [538, 340] width 384 height 26
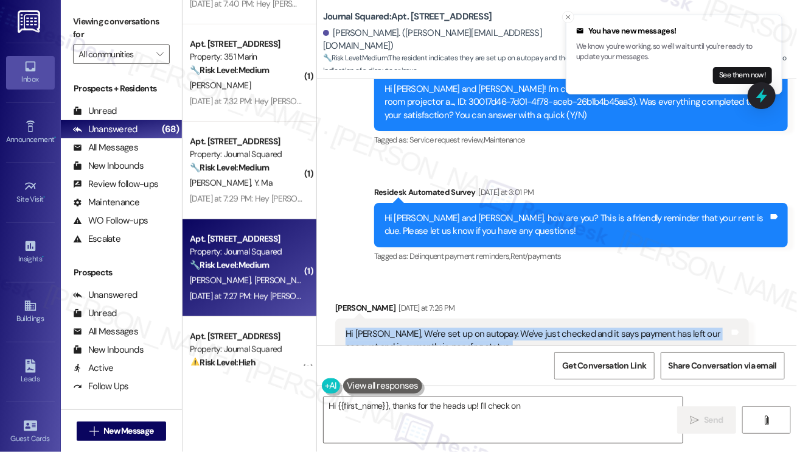
click at [594, 327] on div "Hi [PERSON_NAME], We're set up on autopay. We've just checked and it says payme…" at bounding box center [538, 340] width 384 height 26
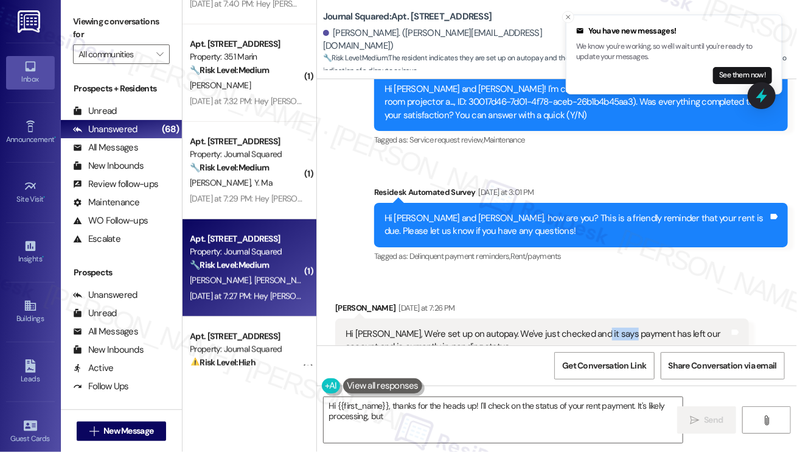
click at [594, 327] on div "Hi [PERSON_NAME], We're set up on autopay. We've just checked and it says payme…" at bounding box center [538, 340] width 384 height 26
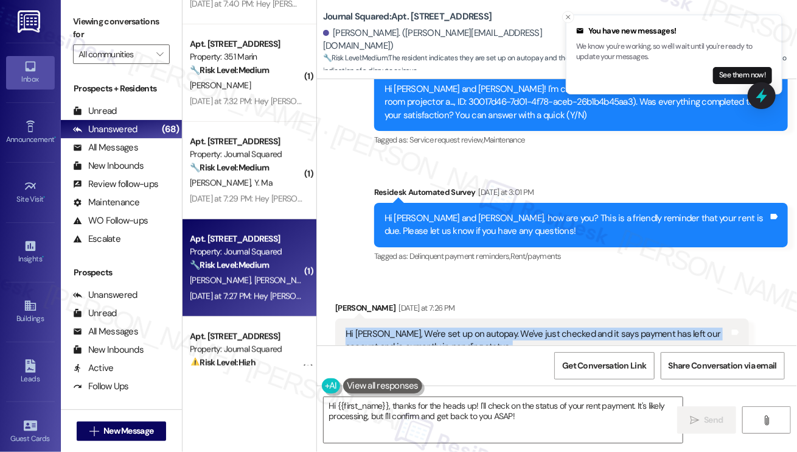
click at [594, 327] on div "Hi [PERSON_NAME], We're set up on autopay. We've just checked and it says payme…" at bounding box center [538, 340] width 384 height 26
click at [432, 418] on textarea "Hi {{first_name}}, thanks for the heads up! I'll check on the status of your re…" at bounding box center [503, 420] width 359 height 46
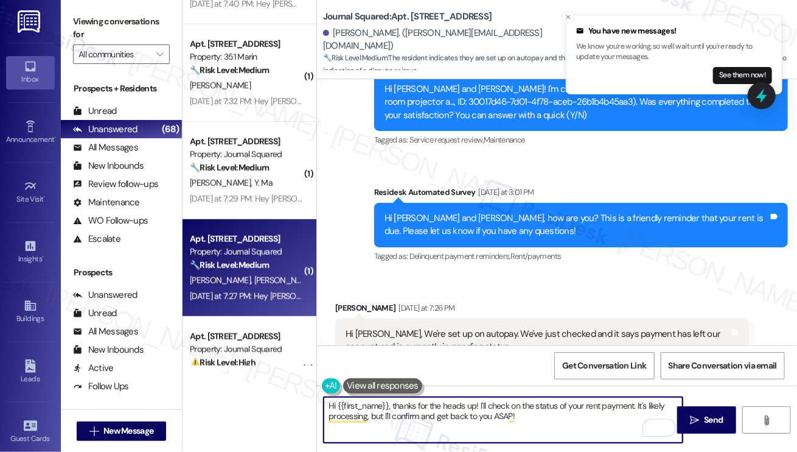
drag, startPoint x: 533, startPoint y: 414, endPoint x: 479, endPoint y: 399, distance: 56.4
click at [479, 399] on textarea "Hi {{first_name}}, thanks for the heads up! I'll check on the status of your re…" at bounding box center [503, 420] width 359 height 46
click at [523, 418] on textarea "Hi {{first_name}}, thanks for the heads up! I'll check on the status of your re…" at bounding box center [503, 420] width 359 height 46
drag, startPoint x: 535, startPoint y: 416, endPoint x: 479, endPoint y: 405, distance: 57.1
click at [479, 405] on textarea "Hi {{first_name}}, thanks for the heads up! I'll check on the status of your re…" at bounding box center [503, 420] width 359 height 46
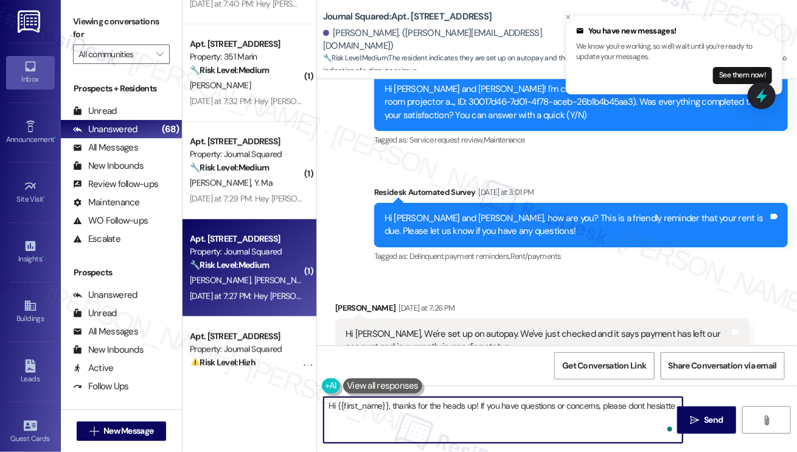
type textarea "Hi {{first_name}}, thanks for the heads up! If you have questions or concerns, …"
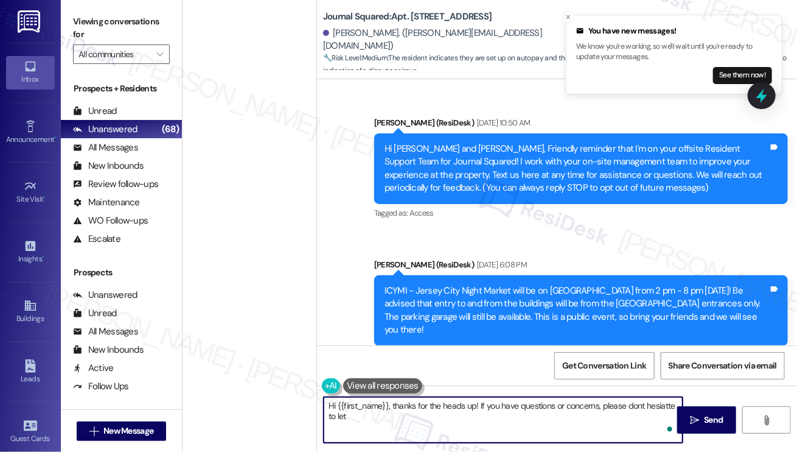
scroll to position [11488, 0]
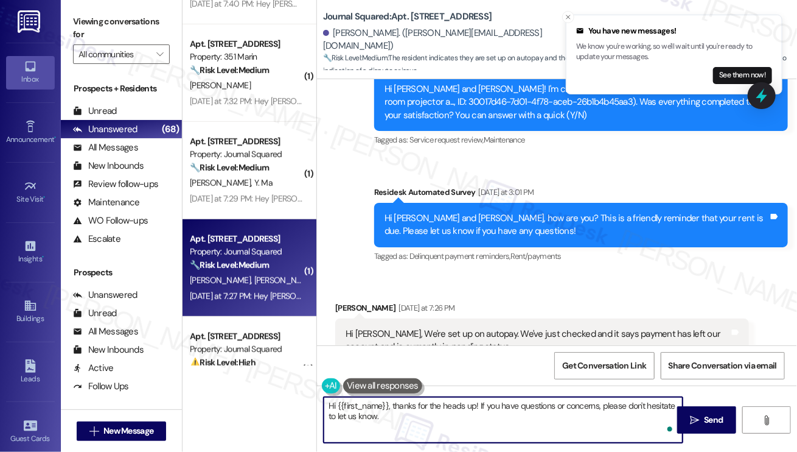
click at [514, 410] on textarea "Hi {{first_name}}, thanks for the heads up! If you have questions or concerns, …" at bounding box center [503, 420] width 359 height 46
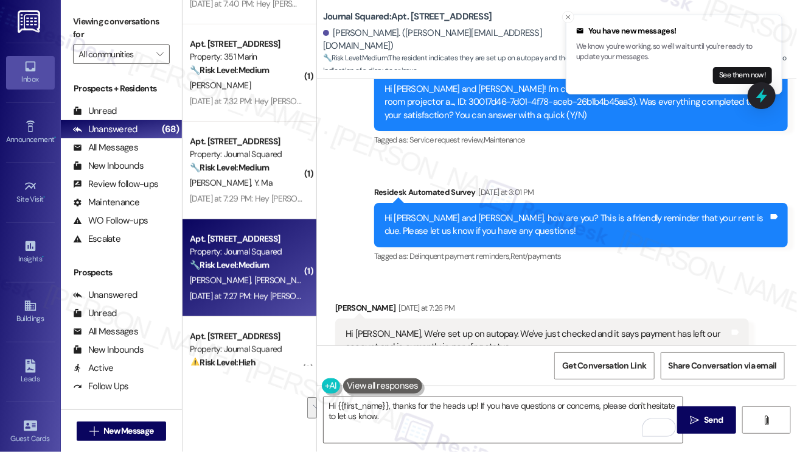
click at [85, 29] on label "Viewing conversations for" at bounding box center [121, 28] width 97 height 32
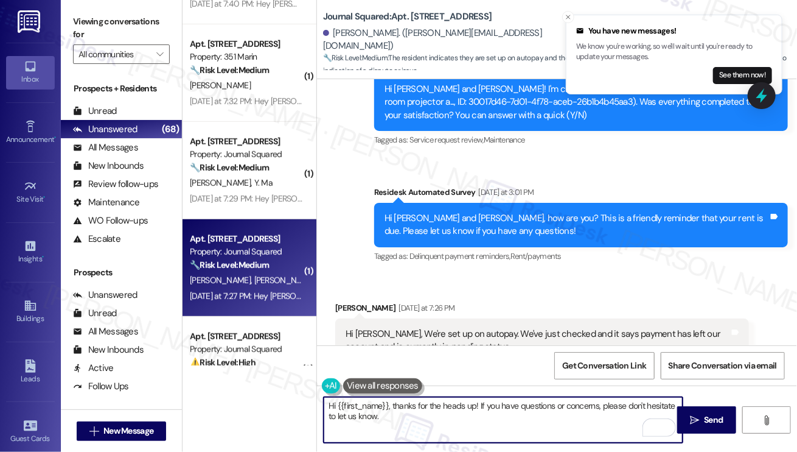
click at [397, 414] on textarea "Hi {{first_name}}, thanks for the heads up! If you have questions or concerns, …" at bounding box center [503, 420] width 359 height 46
click at [344, 301] on div "Nikkita Khanna Yesterday at 7:26 PM" at bounding box center [542, 309] width 414 height 17
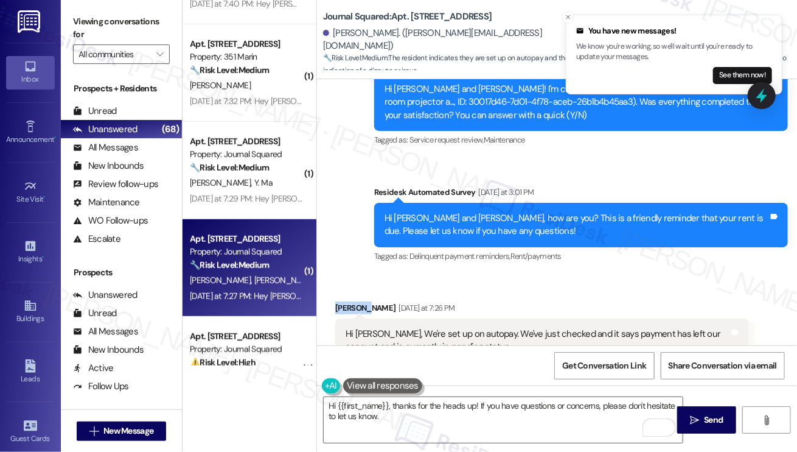
click at [344, 301] on div "Nikkita Khanna Yesterday at 7:26 PM" at bounding box center [542, 309] width 414 height 17
copy div "Nikkita"
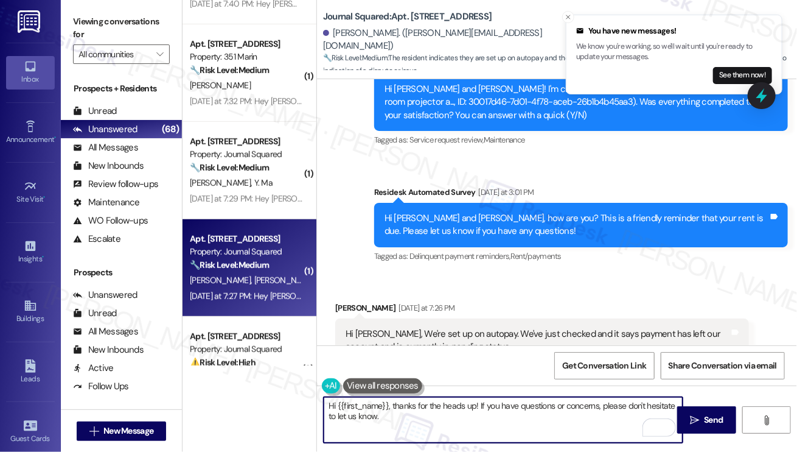
drag, startPoint x: 338, startPoint y: 404, endPoint x: 390, endPoint y: 404, distance: 51.7
click at [391, 404] on textarea "Hi {{first_name}}, thanks for the heads up! If you have questions or concerns, …" at bounding box center [503, 420] width 359 height 46
paste textarea "Nikkita"
type textarea "Hi Nikkita, thanks for the heads up! If you have questions or concerns, please …"
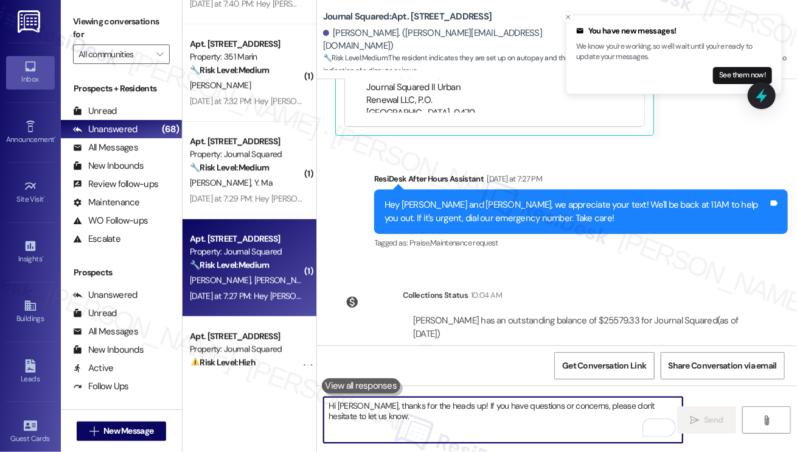
scroll to position [11950, 0]
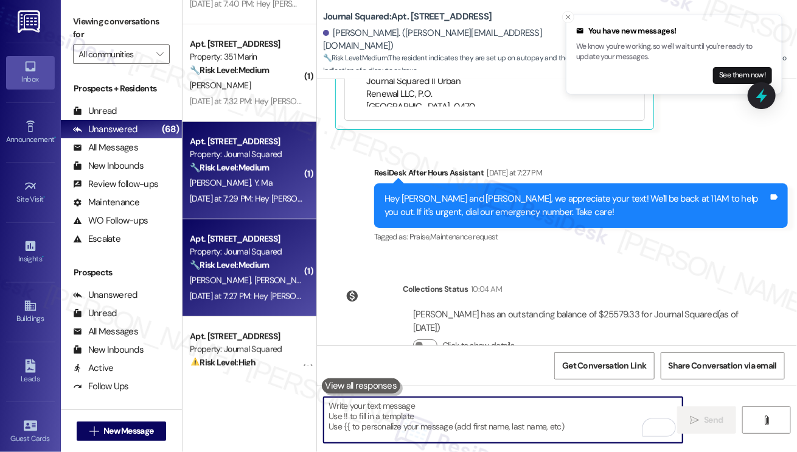
click at [205, 194] on div "Yesterday at 7:29 PM: Hey Yunbo and Minghao, we appreciate your text! We'll be …" at bounding box center [502, 198] width 625 height 11
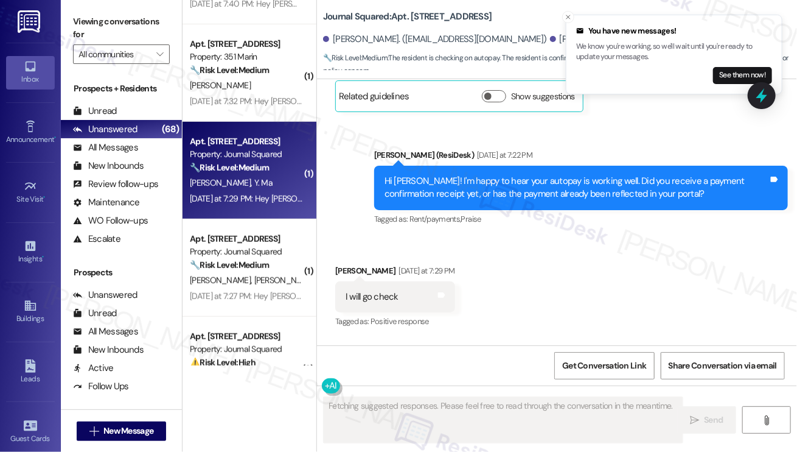
scroll to position [6835, 0]
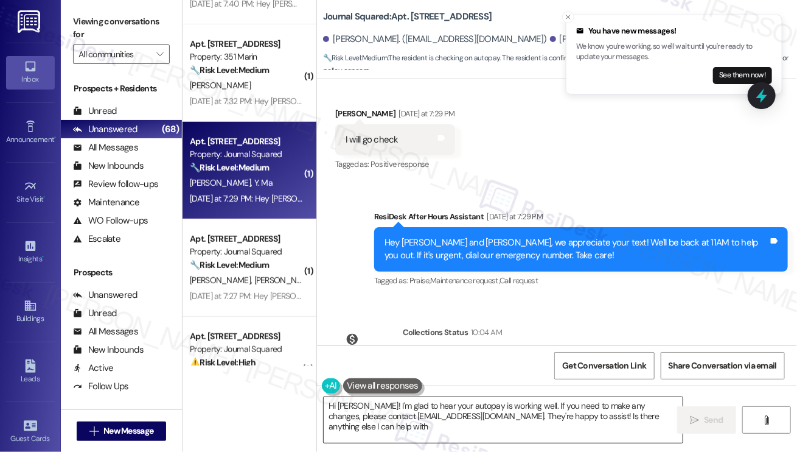
type textarea "Hi Minghao! I'm glad to hear your autopay is working well. If you need to make …"
click at [428, 408] on textarea "Hi Minghao! I'm glad to hear your autopay is working well. If you need to make …" at bounding box center [503, 420] width 359 height 46
